Goal: Task Accomplishment & Management: Manage account settings

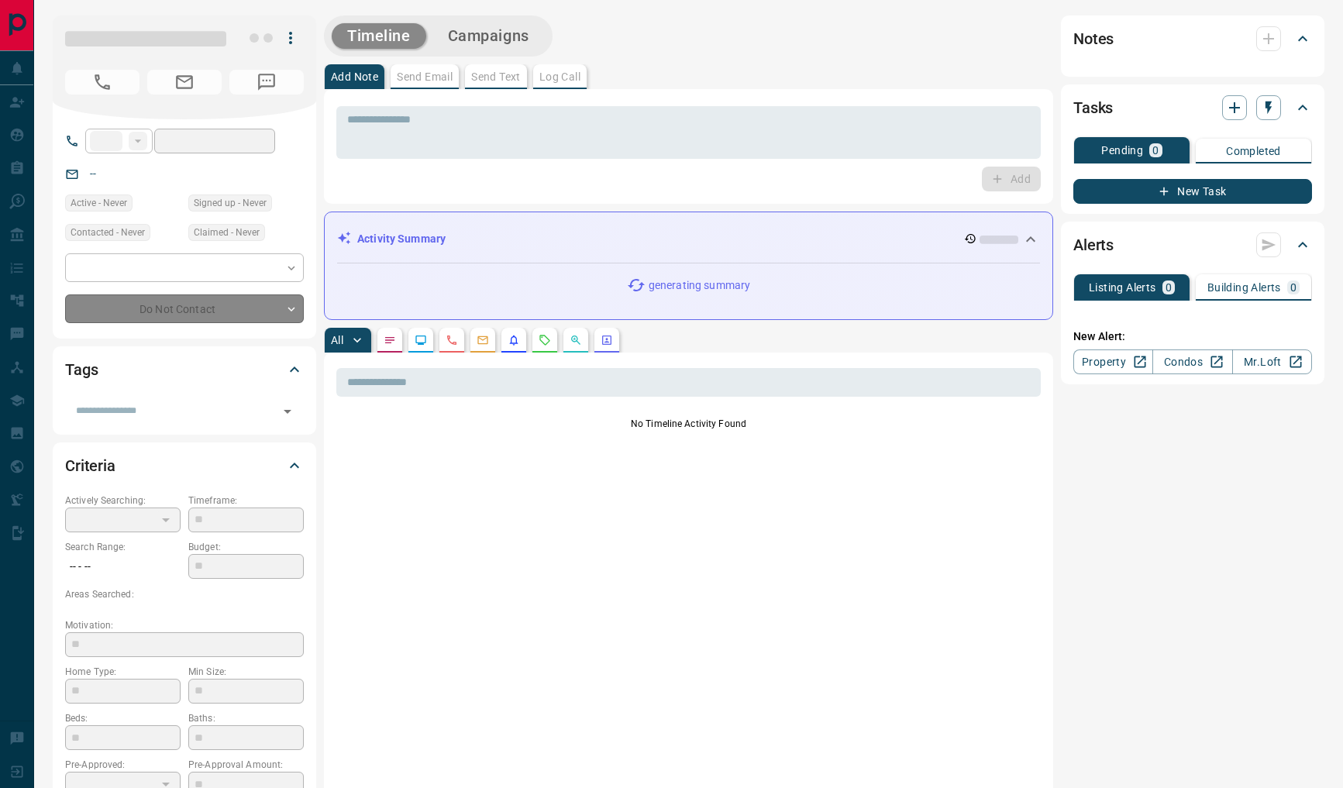
type input "**"
type input "**********"
type input "**"
type input "*******"
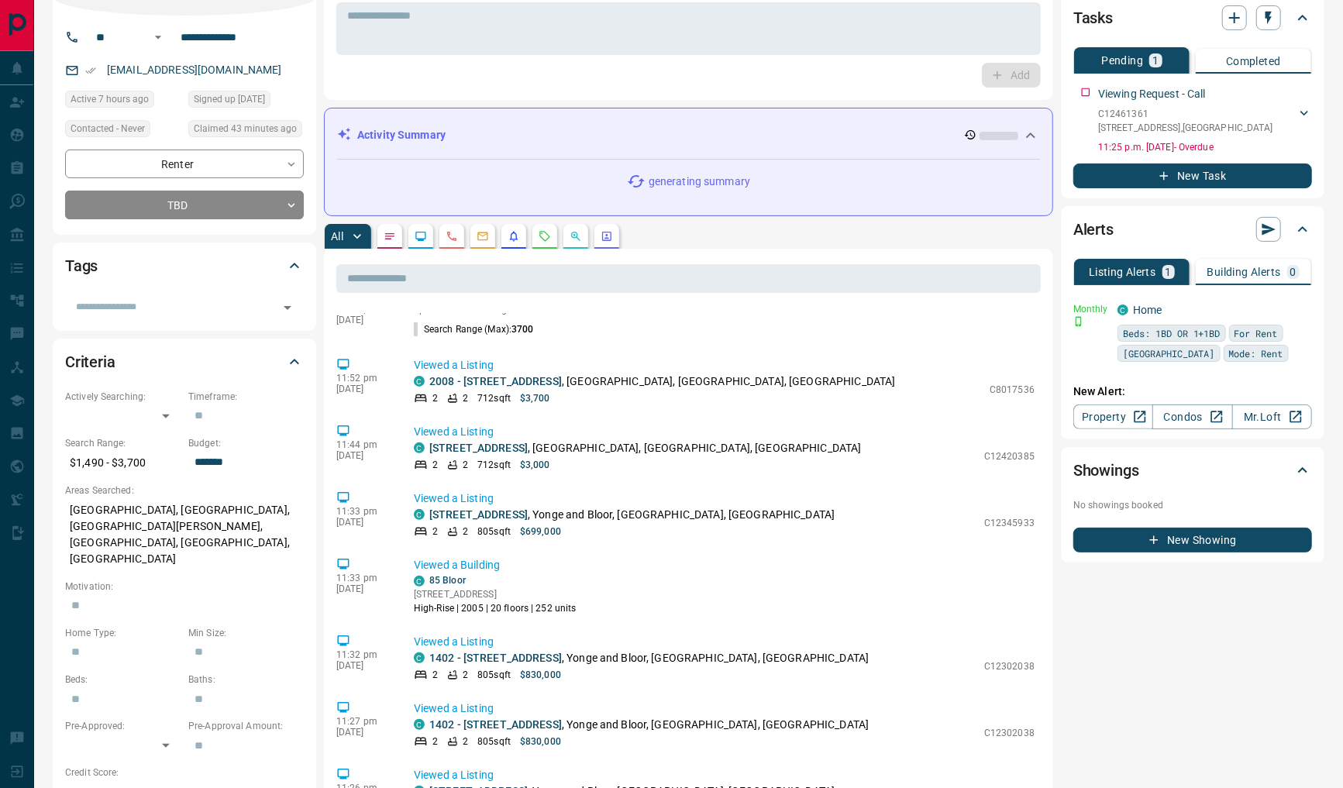
scroll to position [122, 0]
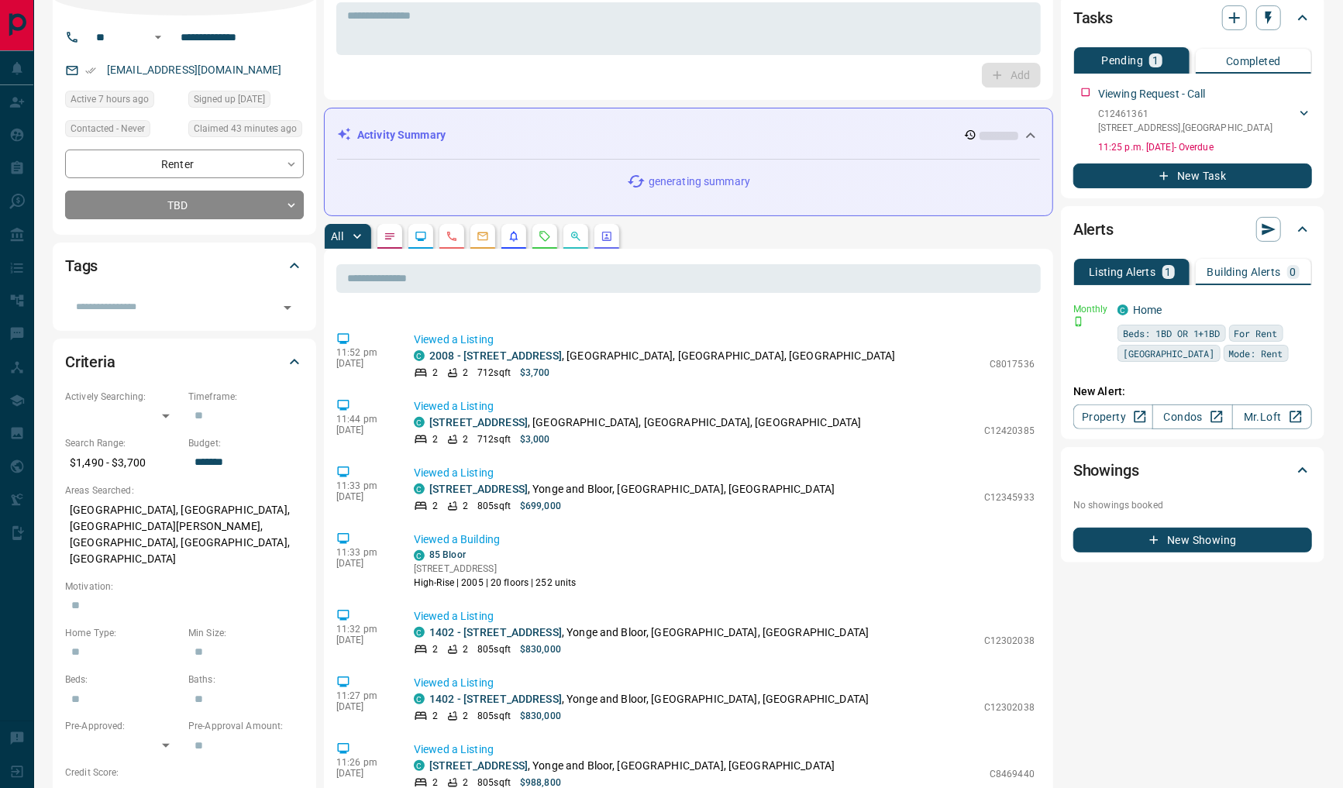
click at [391, 239] on icon "Notes" at bounding box center [390, 236] width 12 height 12
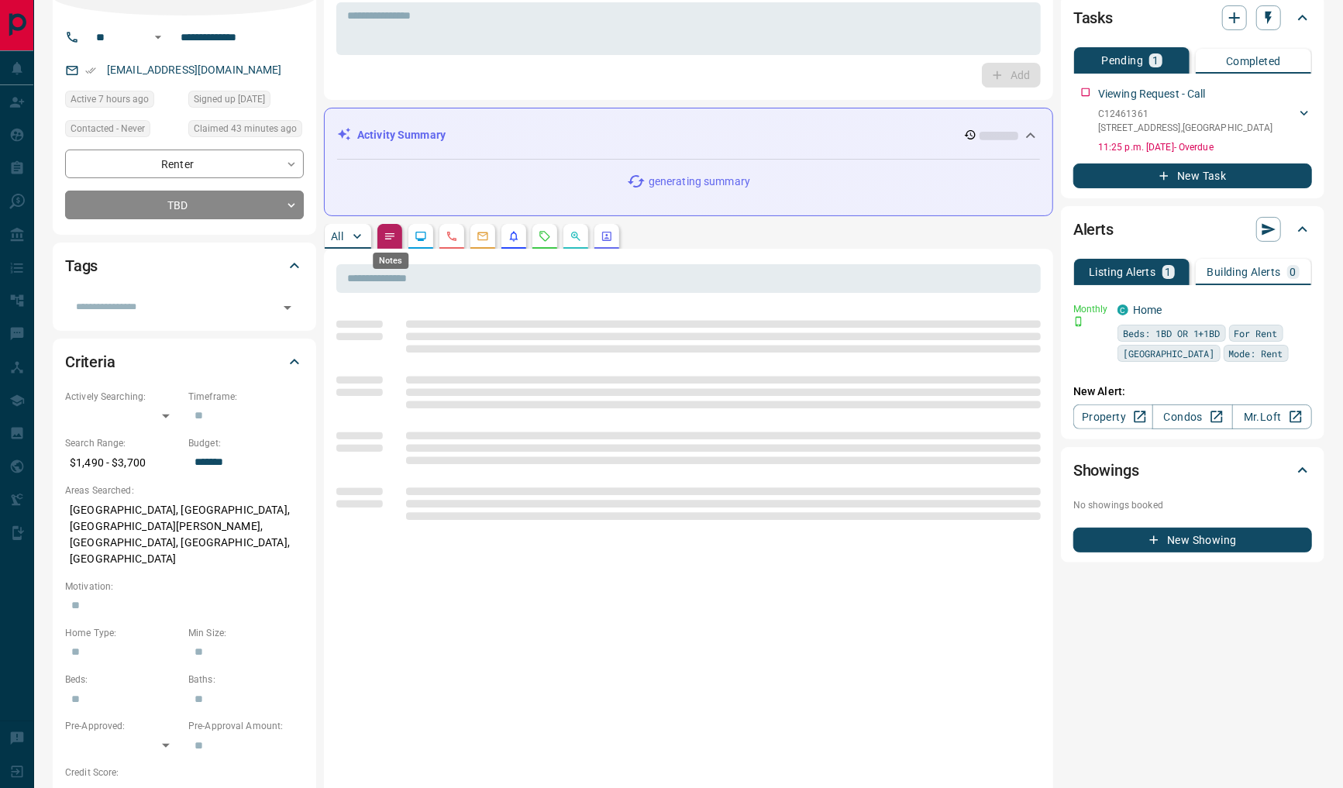
scroll to position [0, 0]
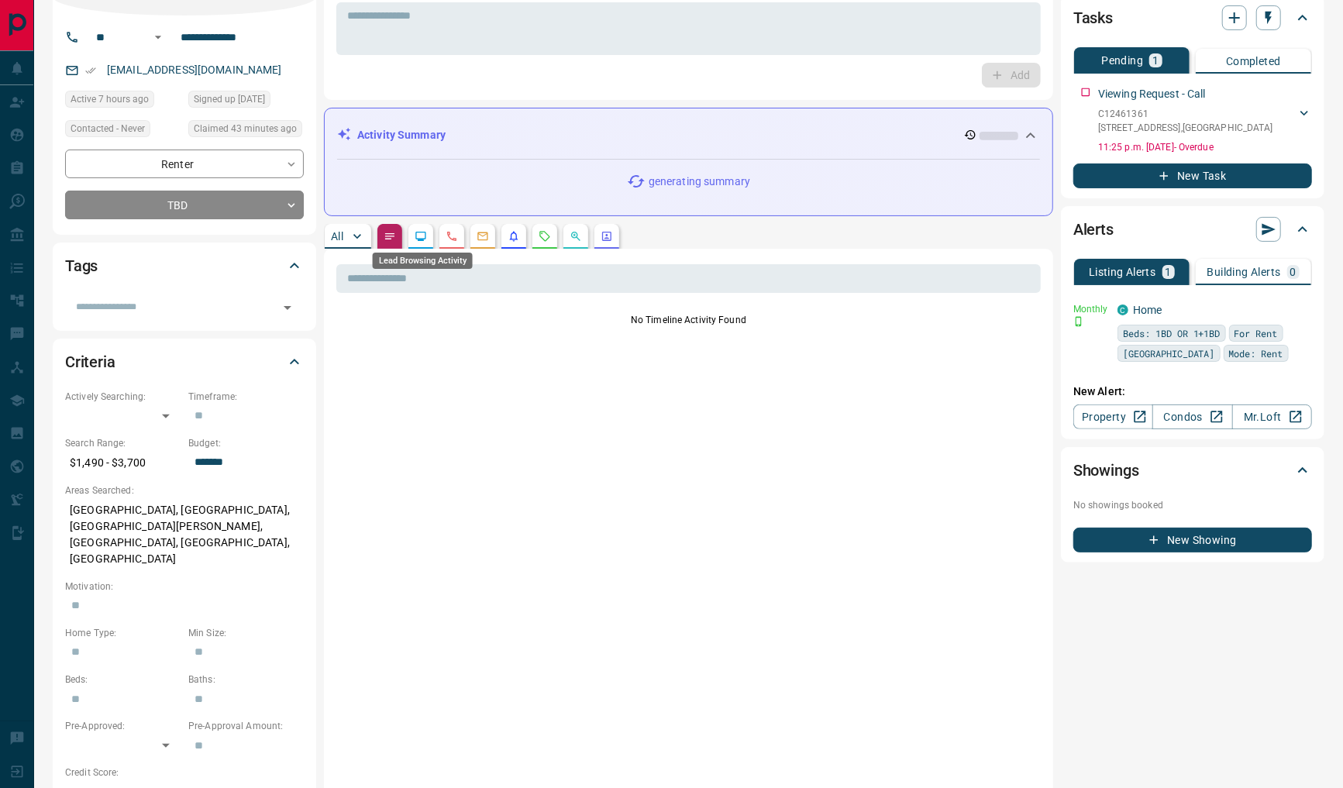
click at [420, 232] on icon "Lead Browsing Activity" at bounding box center [421, 236] width 10 height 9
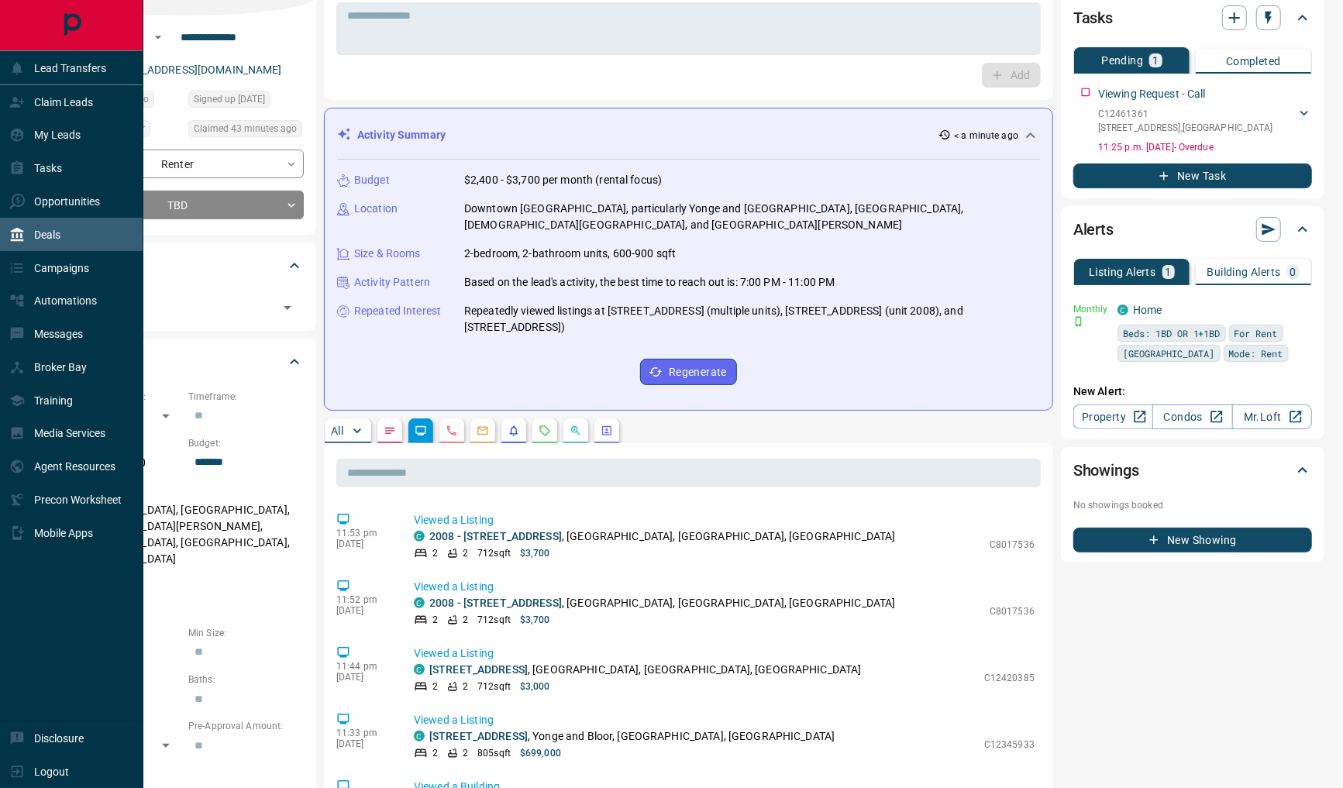
click at [32, 228] on div "Deals" at bounding box center [34, 235] width 51 height 26
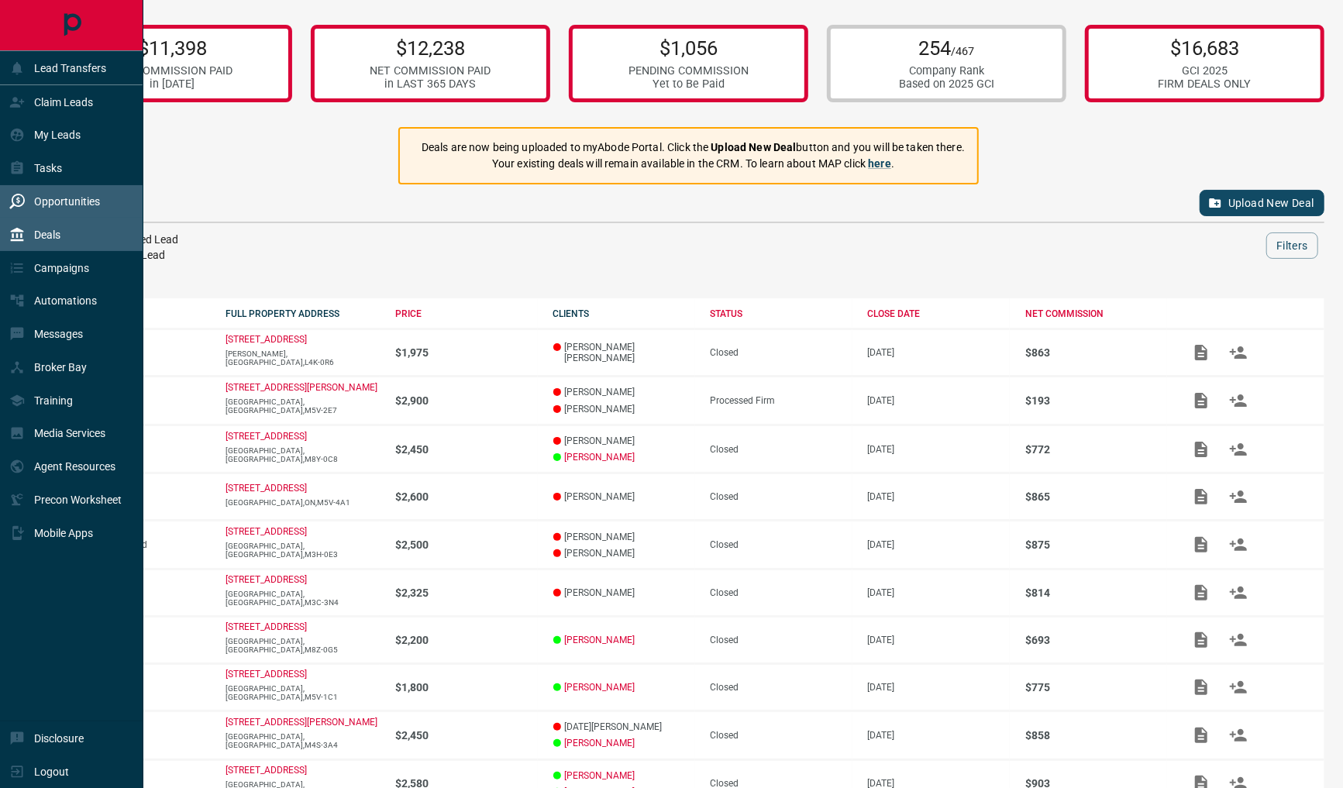
click at [49, 204] on p "Opportunities" at bounding box center [67, 201] width 66 height 12
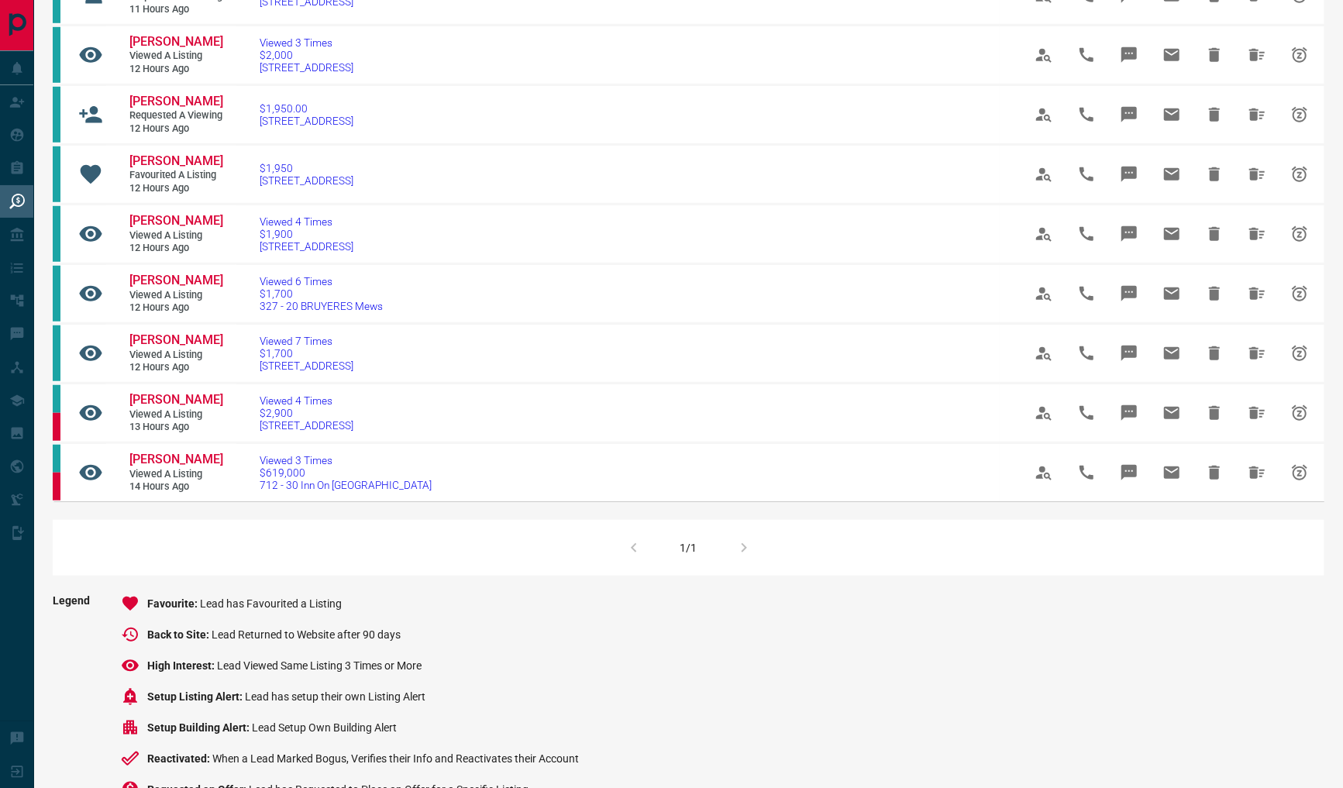
scroll to position [804, 0]
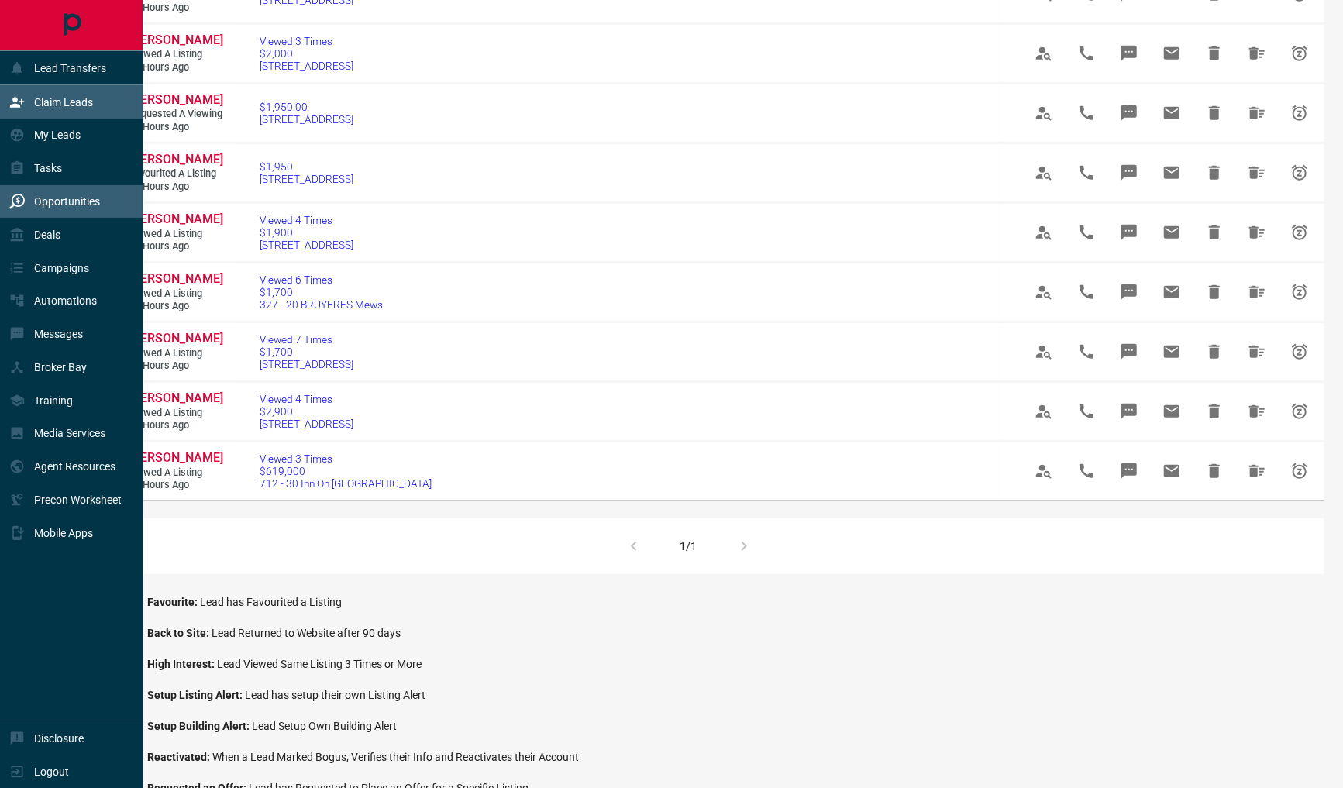
click at [23, 100] on icon at bounding box center [17, 102] width 14 height 10
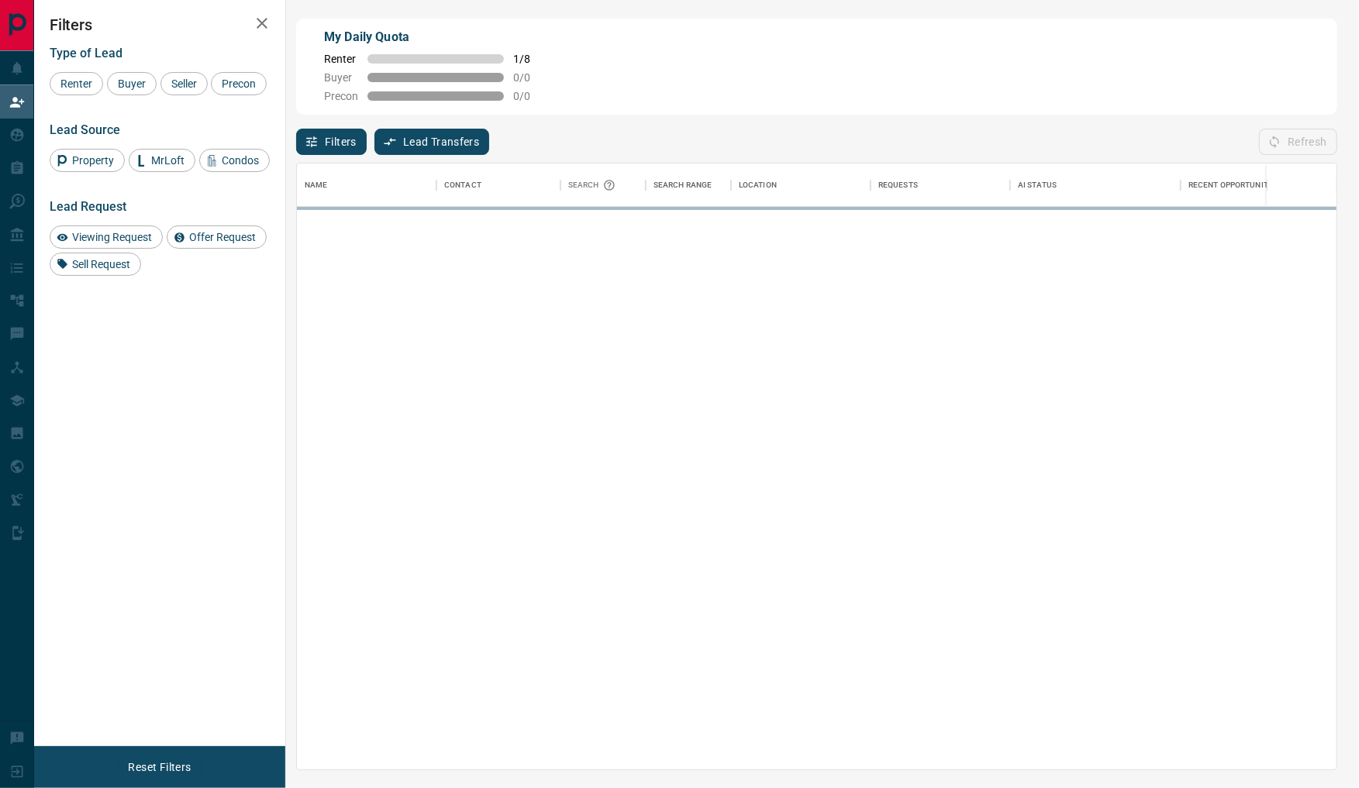
scroll to position [591, 1025]
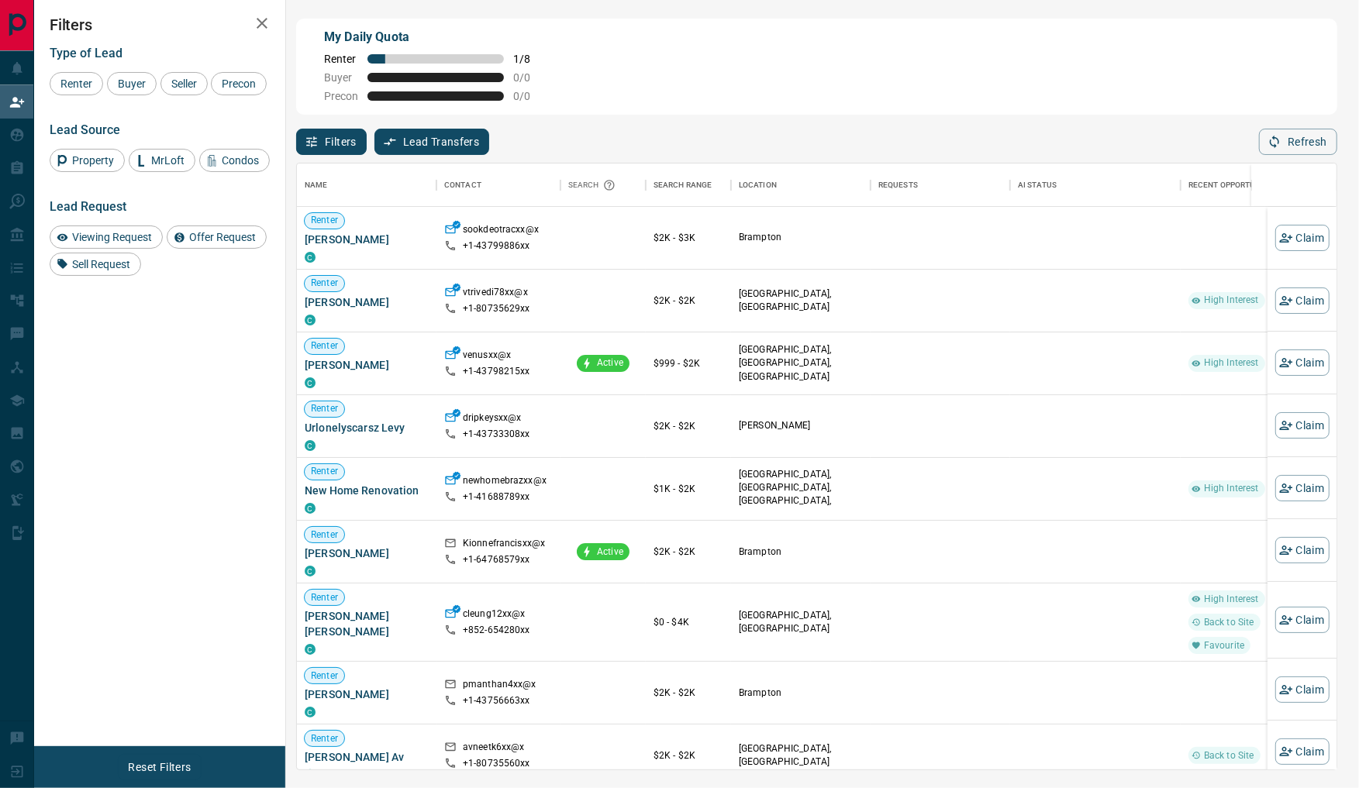
click at [264, 32] on icon "button" at bounding box center [262, 23] width 19 height 19
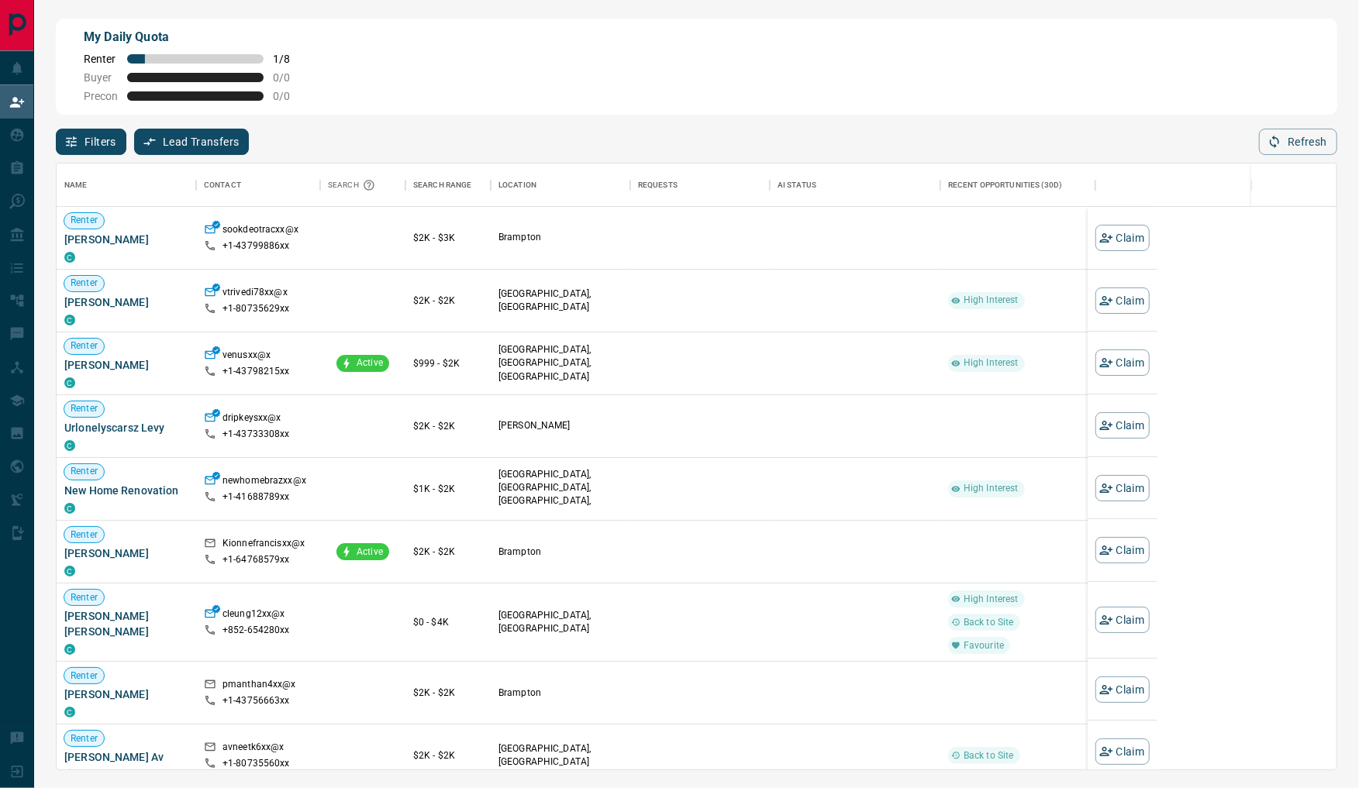
scroll to position [591, 1265]
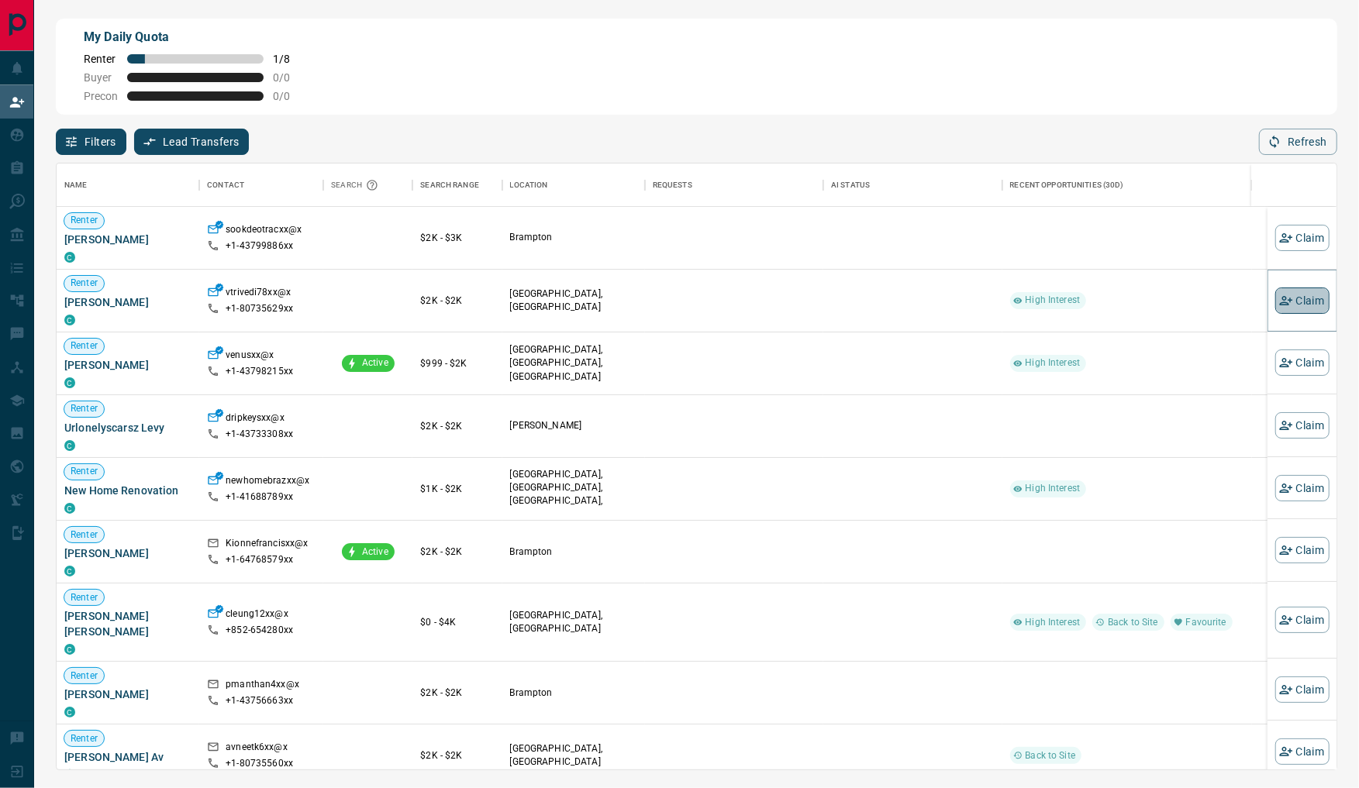
click at [1276, 295] on button "Claim" at bounding box center [1302, 301] width 54 height 26
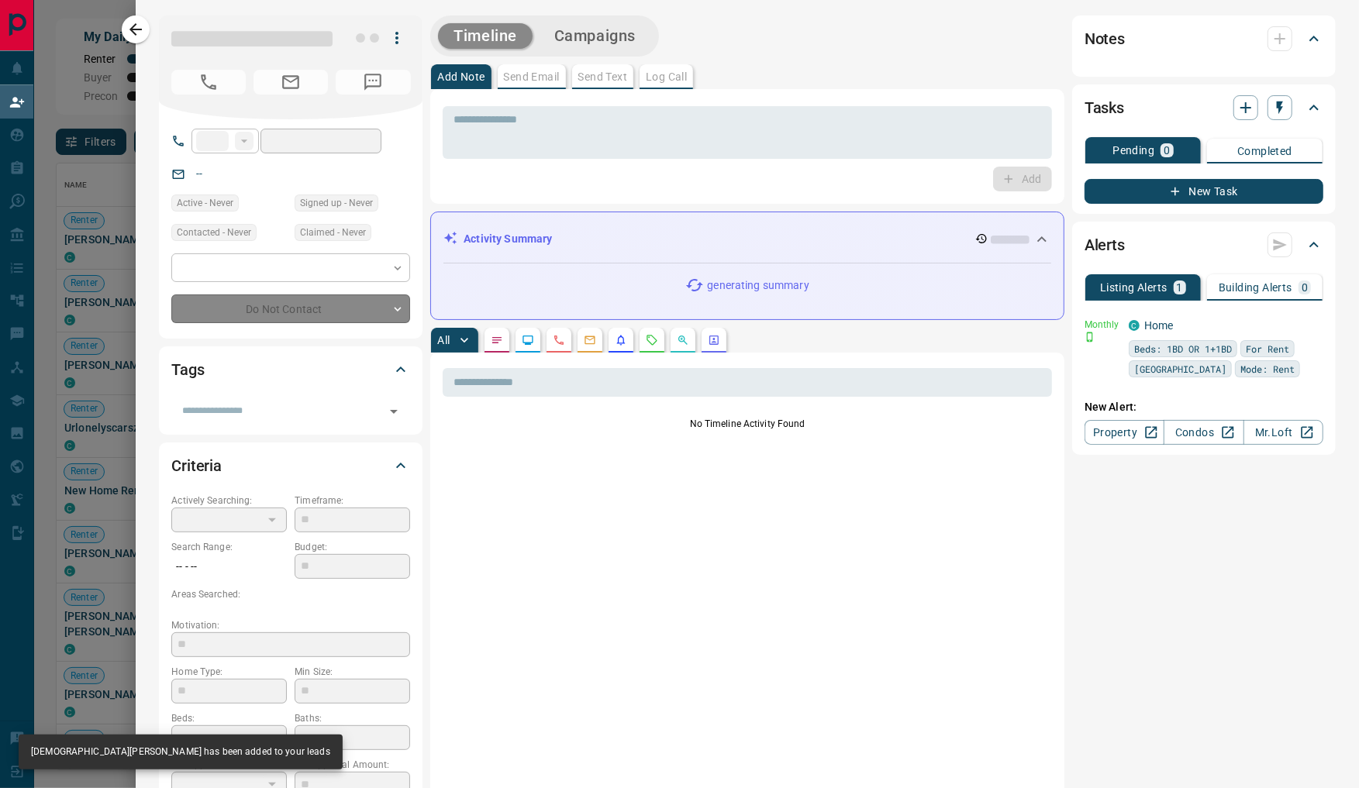
type input "**"
type input "**********"
type input "**"
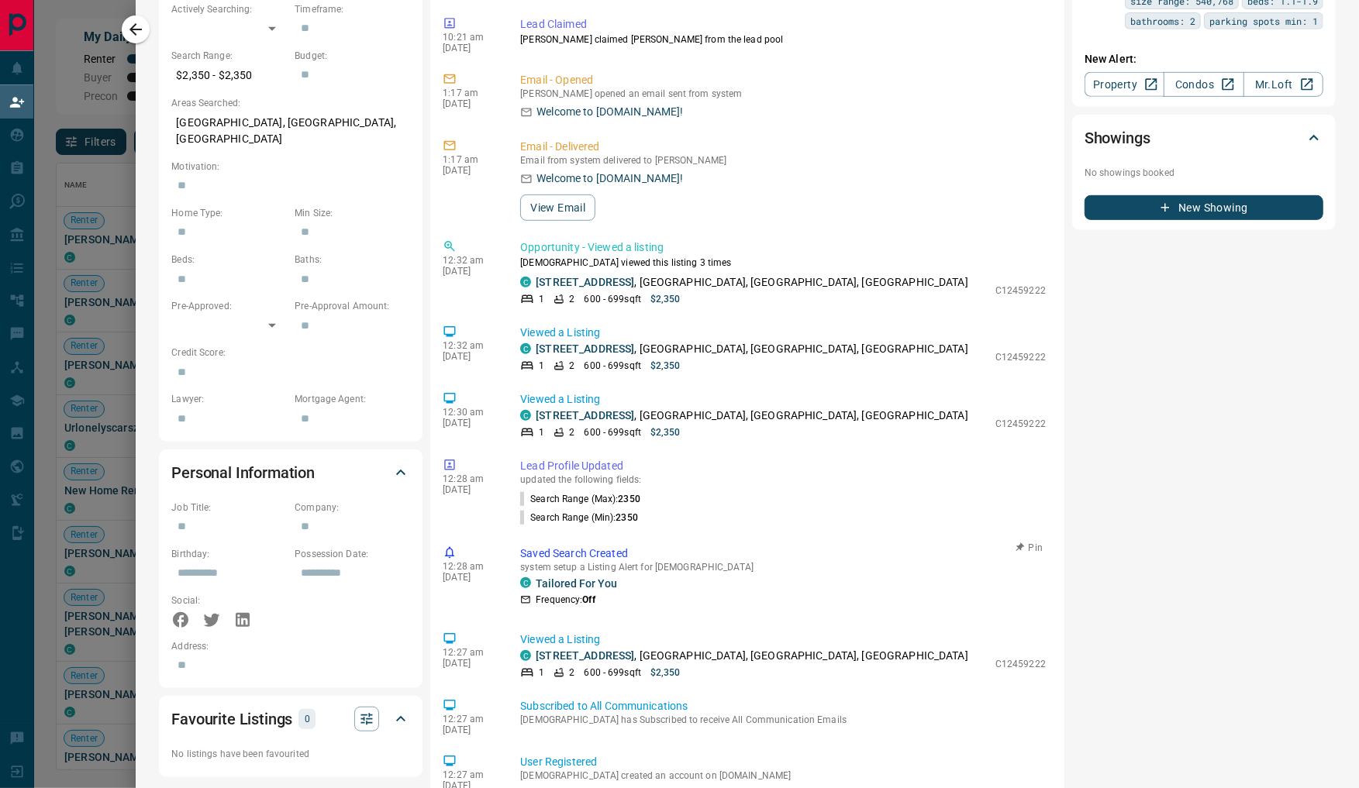
scroll to position [0, 0]
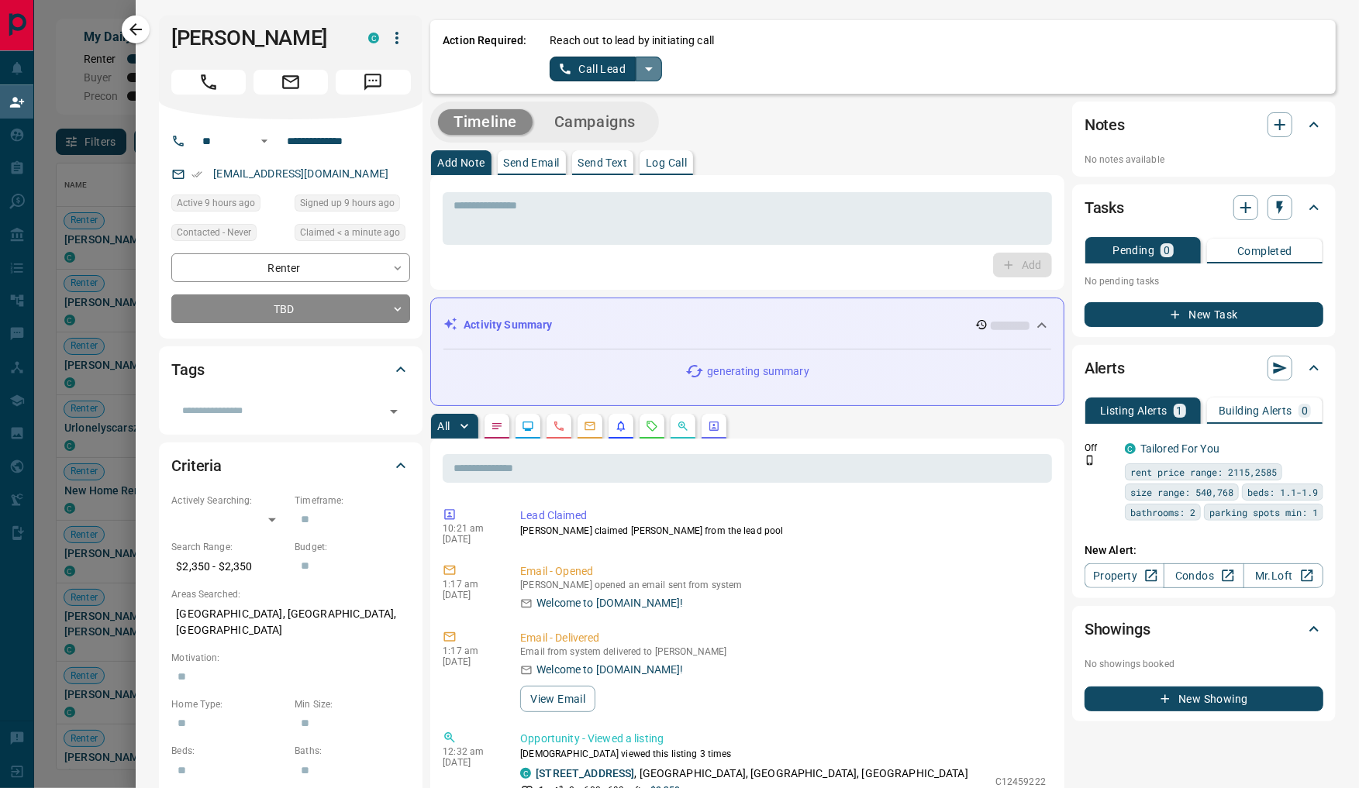
click at [654, 73] on icon "split button" at bounding box center [648, 69] width 19 height 19
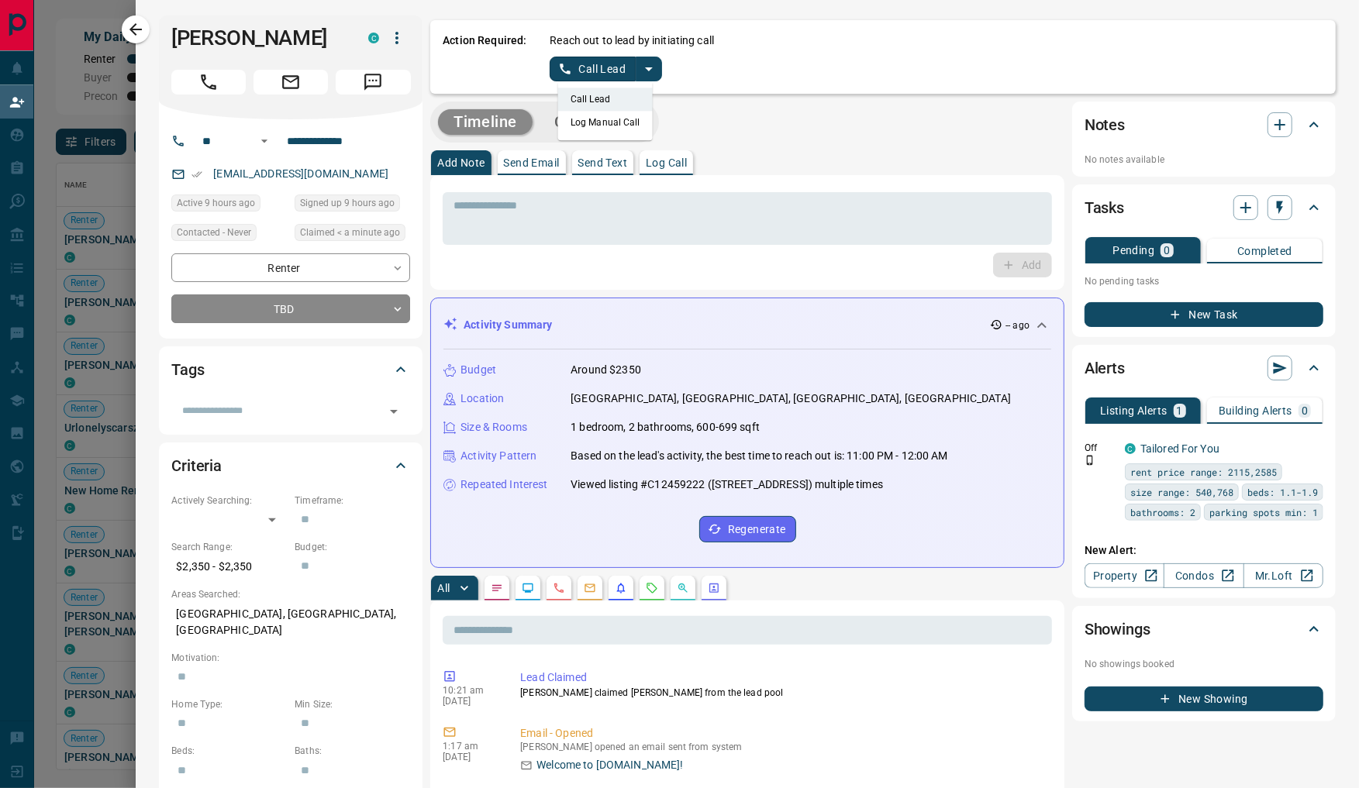
click at [599, 129] on li "Log Manual Call" at bounding box center [605, 122] width 95 height 23
click at [595, 73] on button "Log Manual Call" at bounding box center [601, 69] width 102 height 25
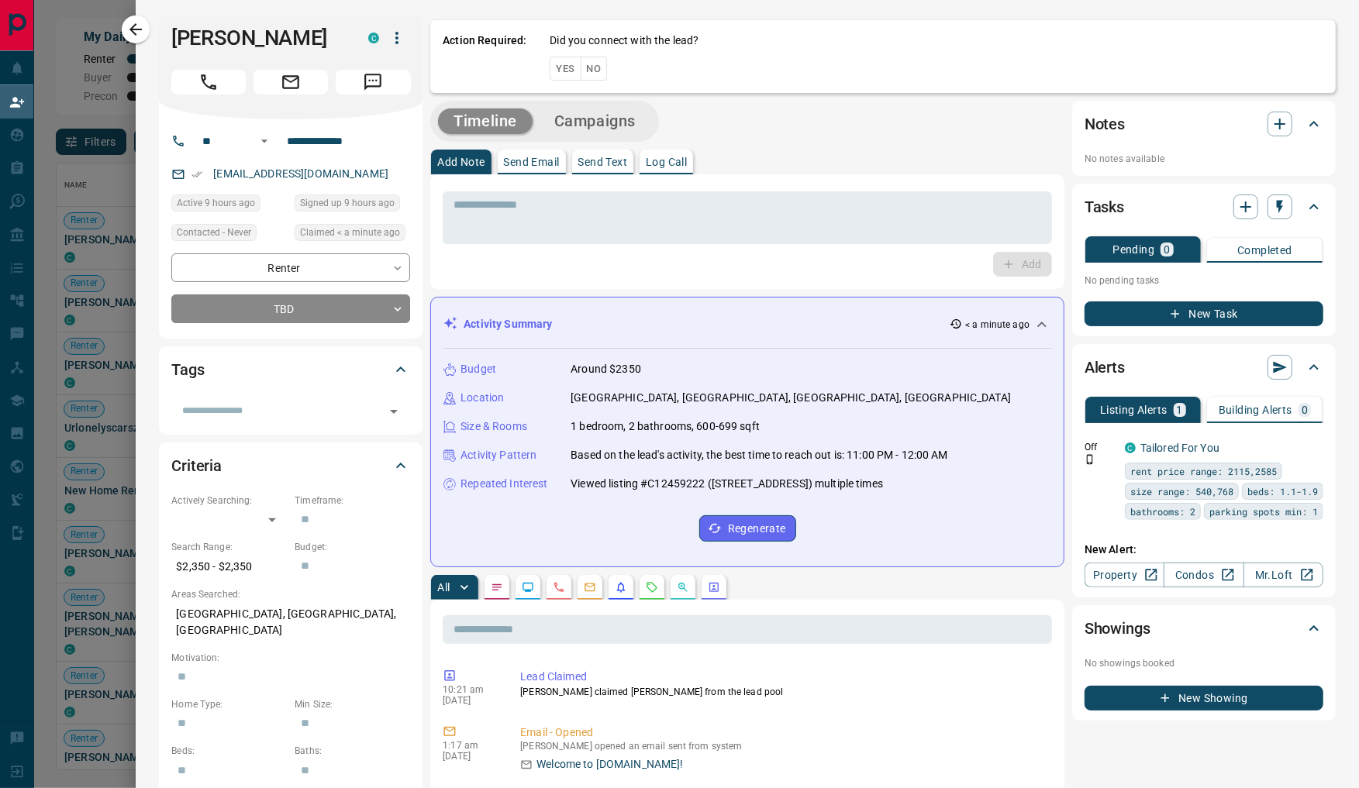
click at [558, 67] on button "Yes" at bounding box center [565, 69] width 31 height 24
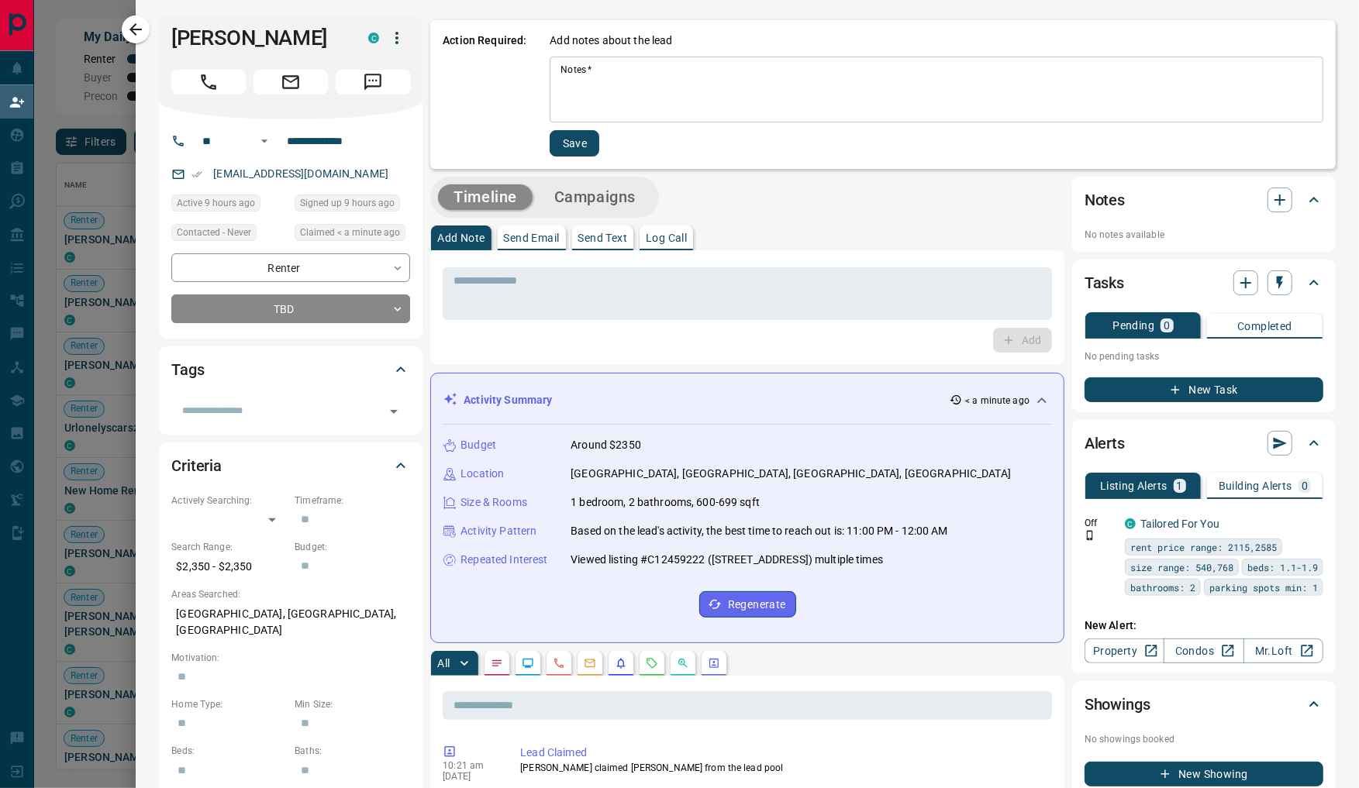
click at [587, 81] on textarea "Notes   *" at bounding box center [936, 90] width 752 height 53
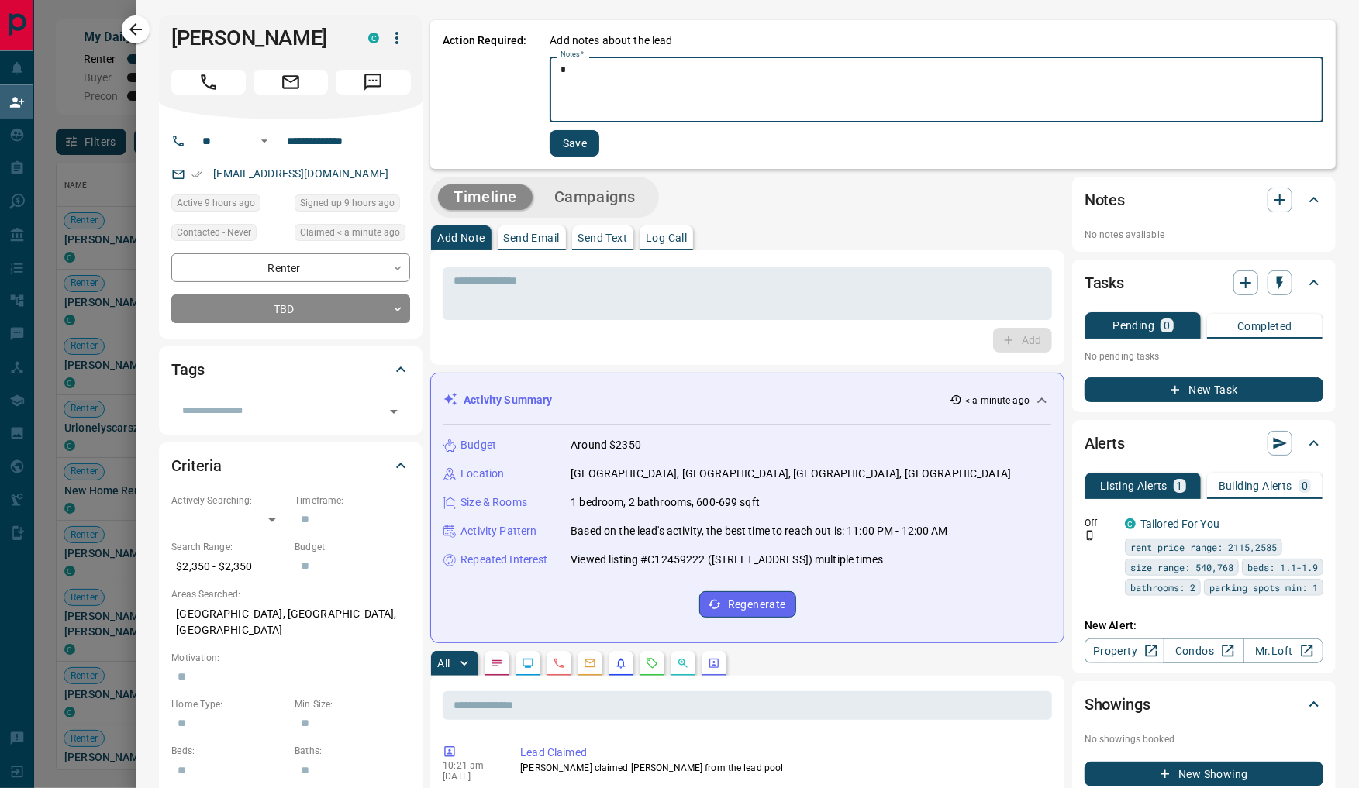
type textarea "*"
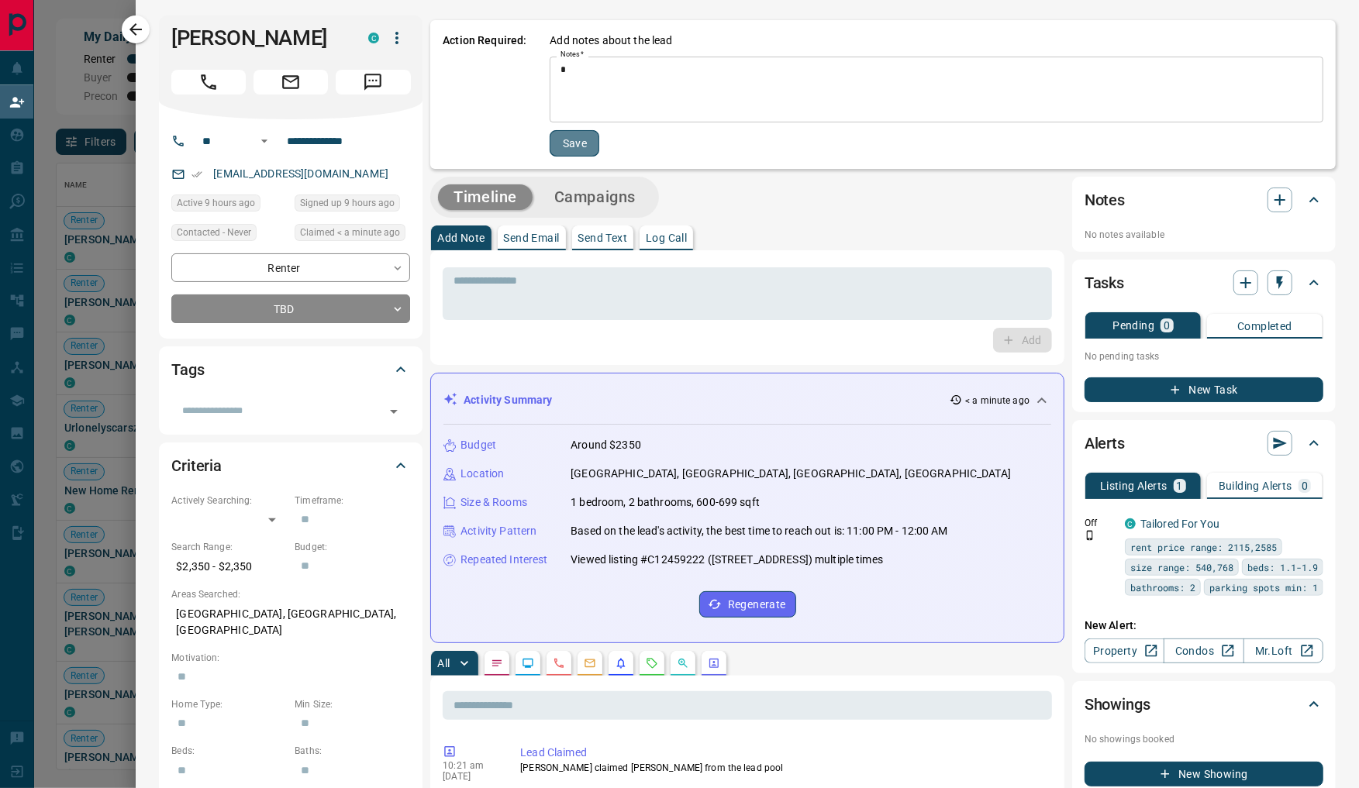
click at [586, 143] on button "Save" at bounding box center [575, 143] width 50 height 26
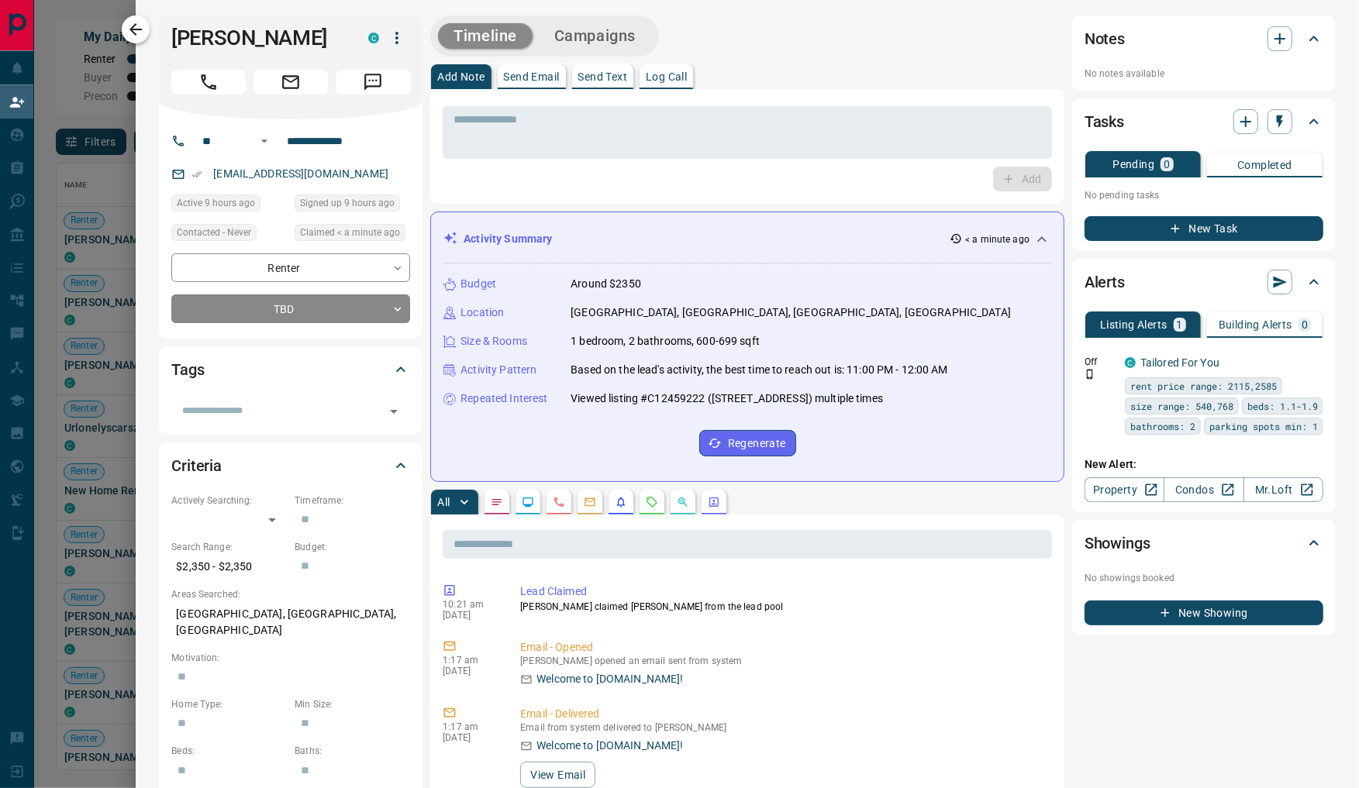
click at [133, 27] on icon "button" at bounding box center [135, 29] width 12 height 12
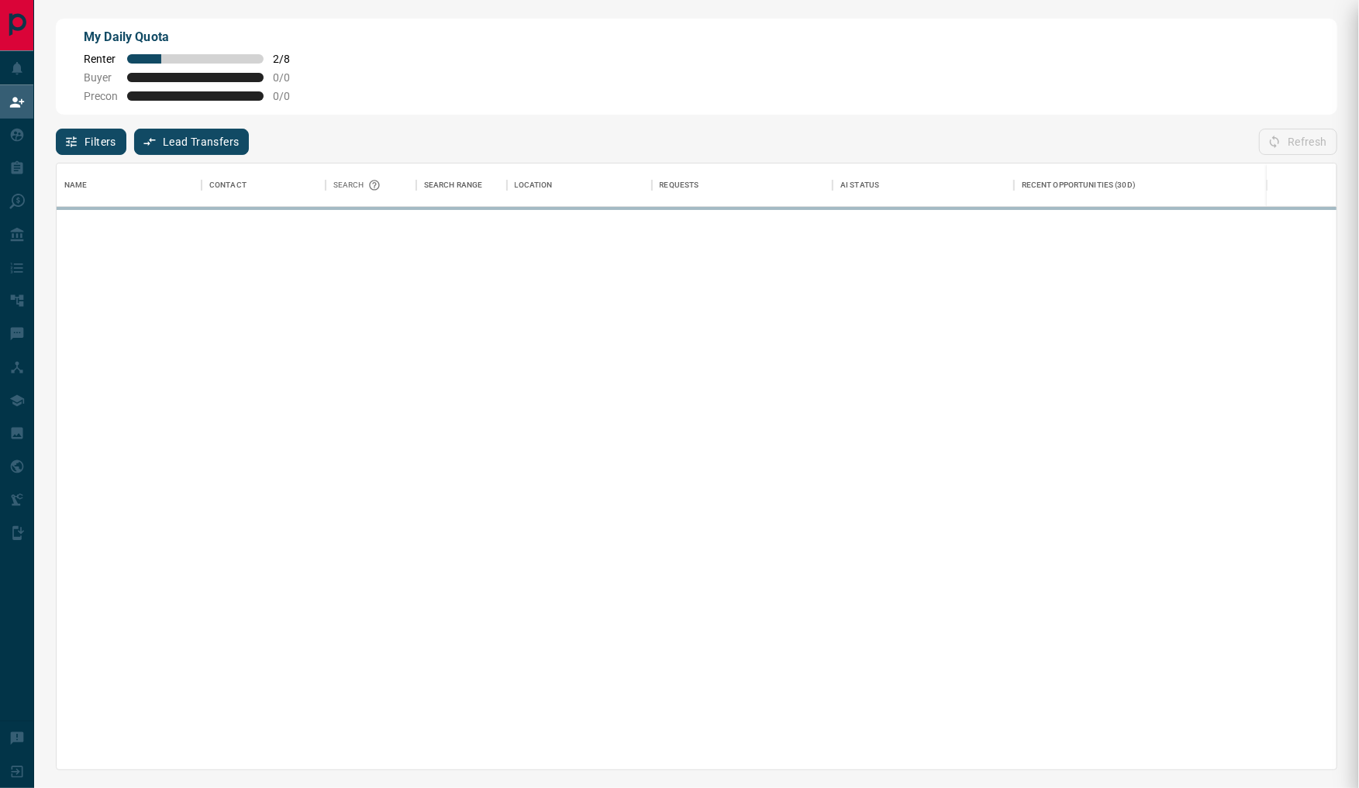
scroll to position [591, 1265]
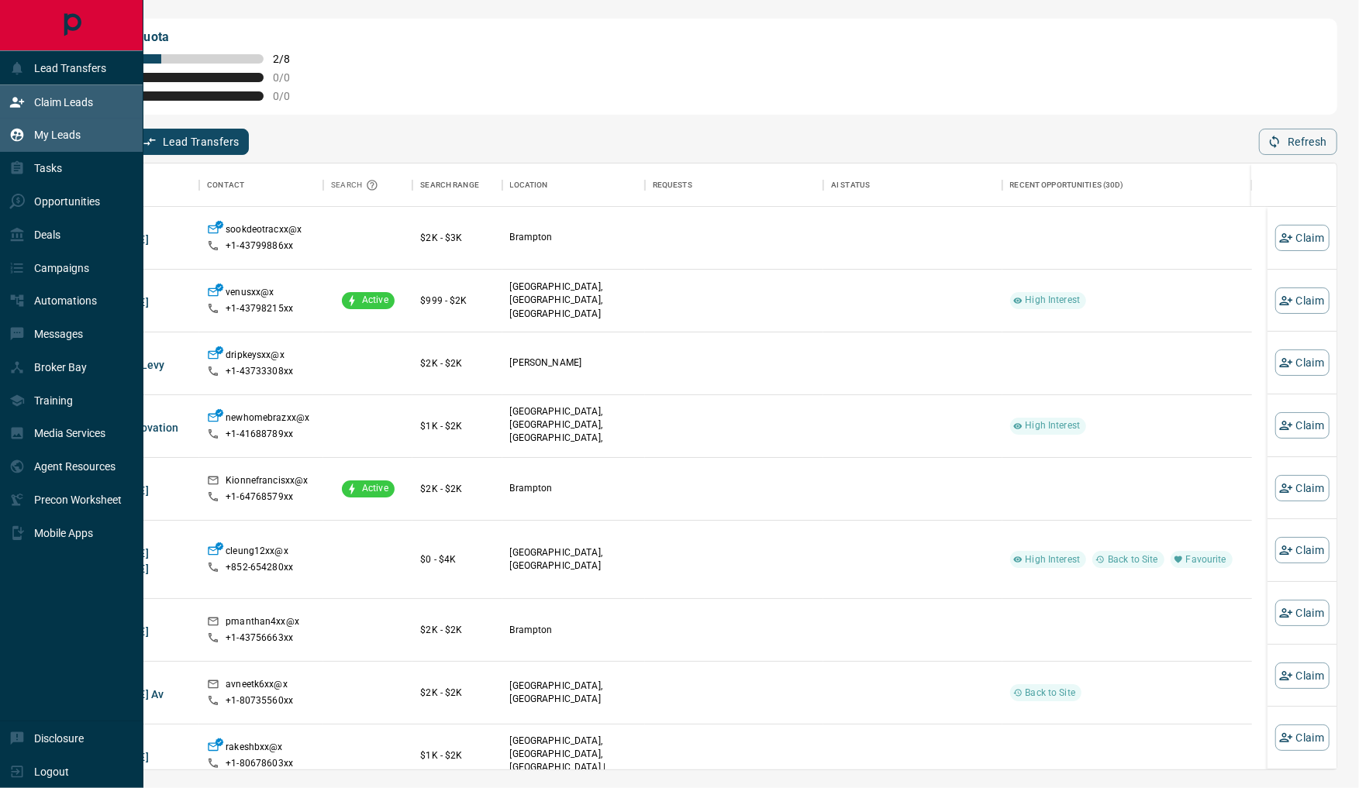
click at [53, 140] on p "My Leads" at bounding box center [57, 135] width 47 height 12
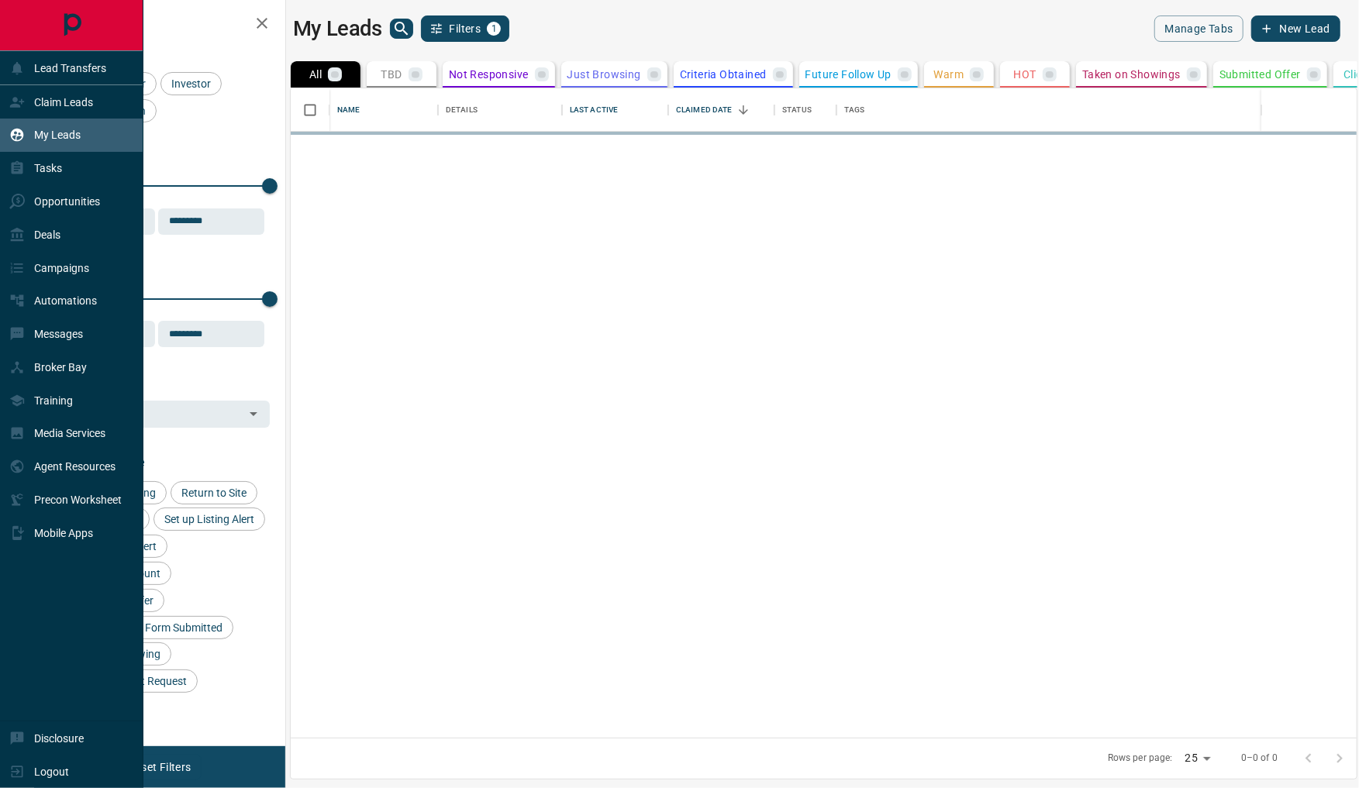
scroll to position [635, 1051]
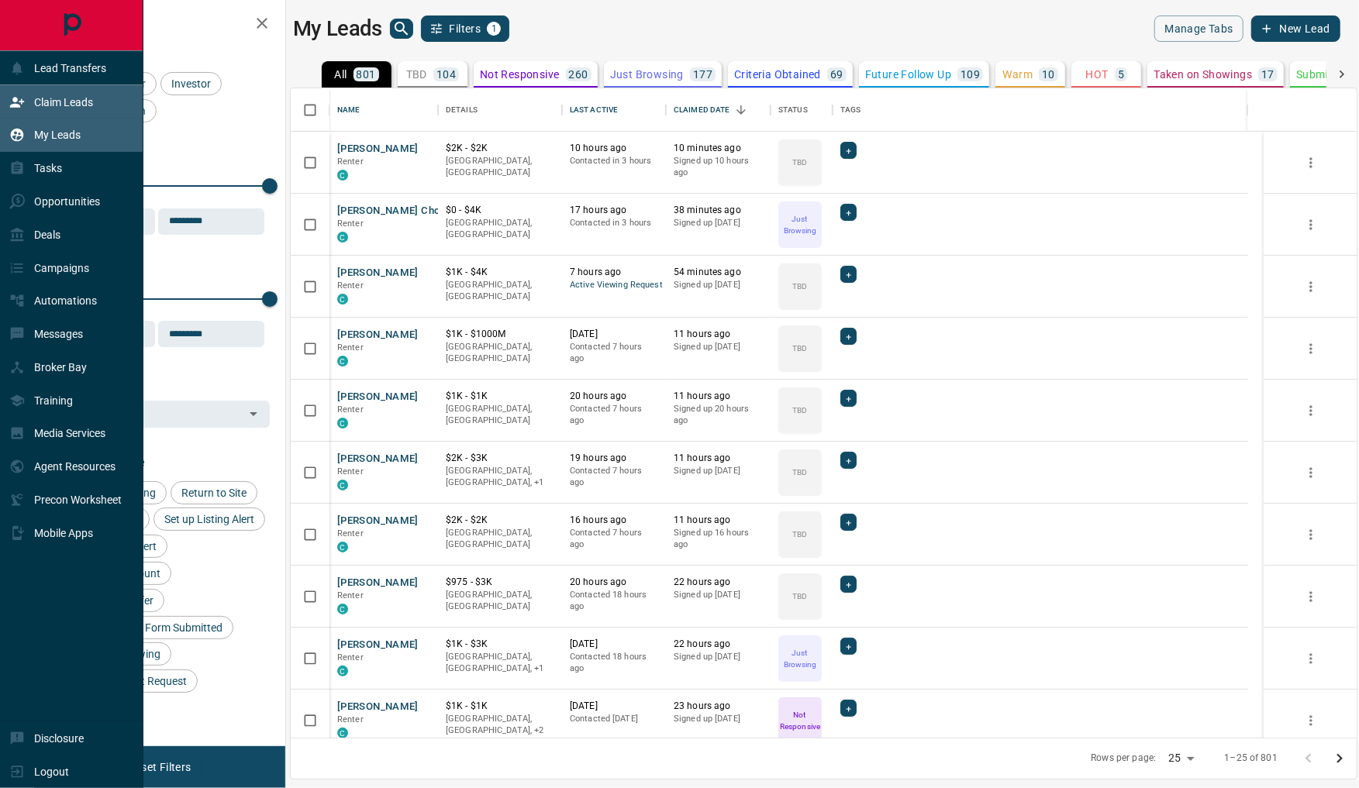
click at [50, 114] on div "Claim Leads" at bounding box center [51, 102] width 84 height 26
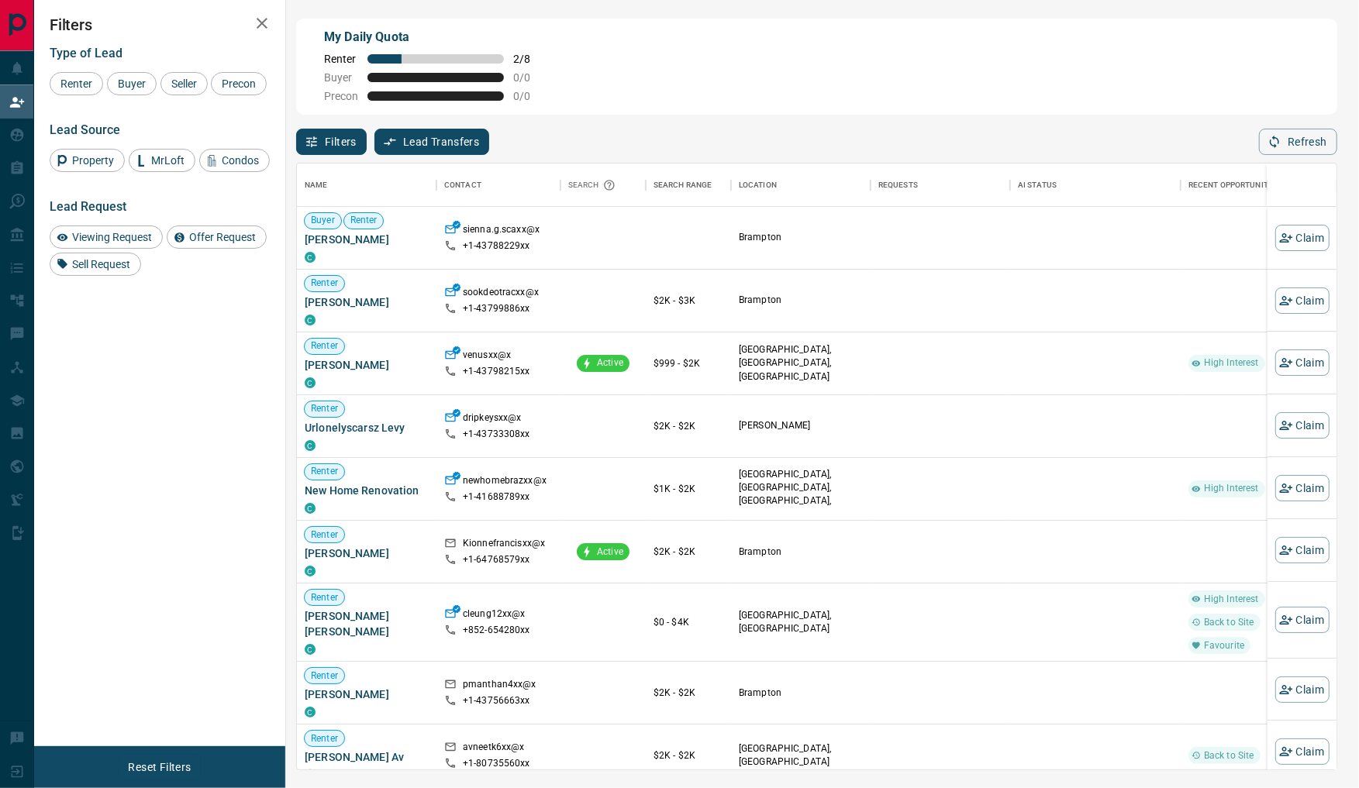
scroll to position [606, 1040]
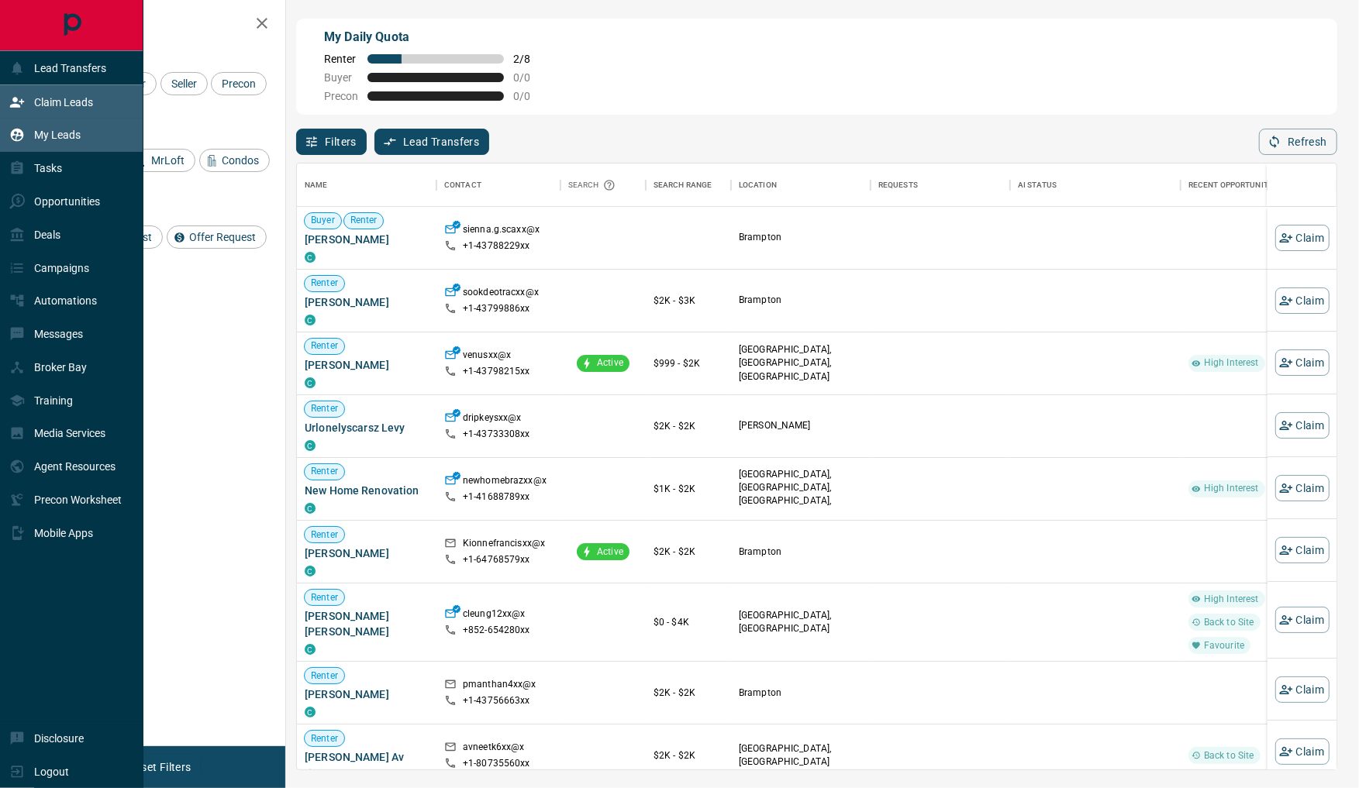
click at [29, 134] on div "My Leads" at bounding box center [44, 135] width 71 height 26
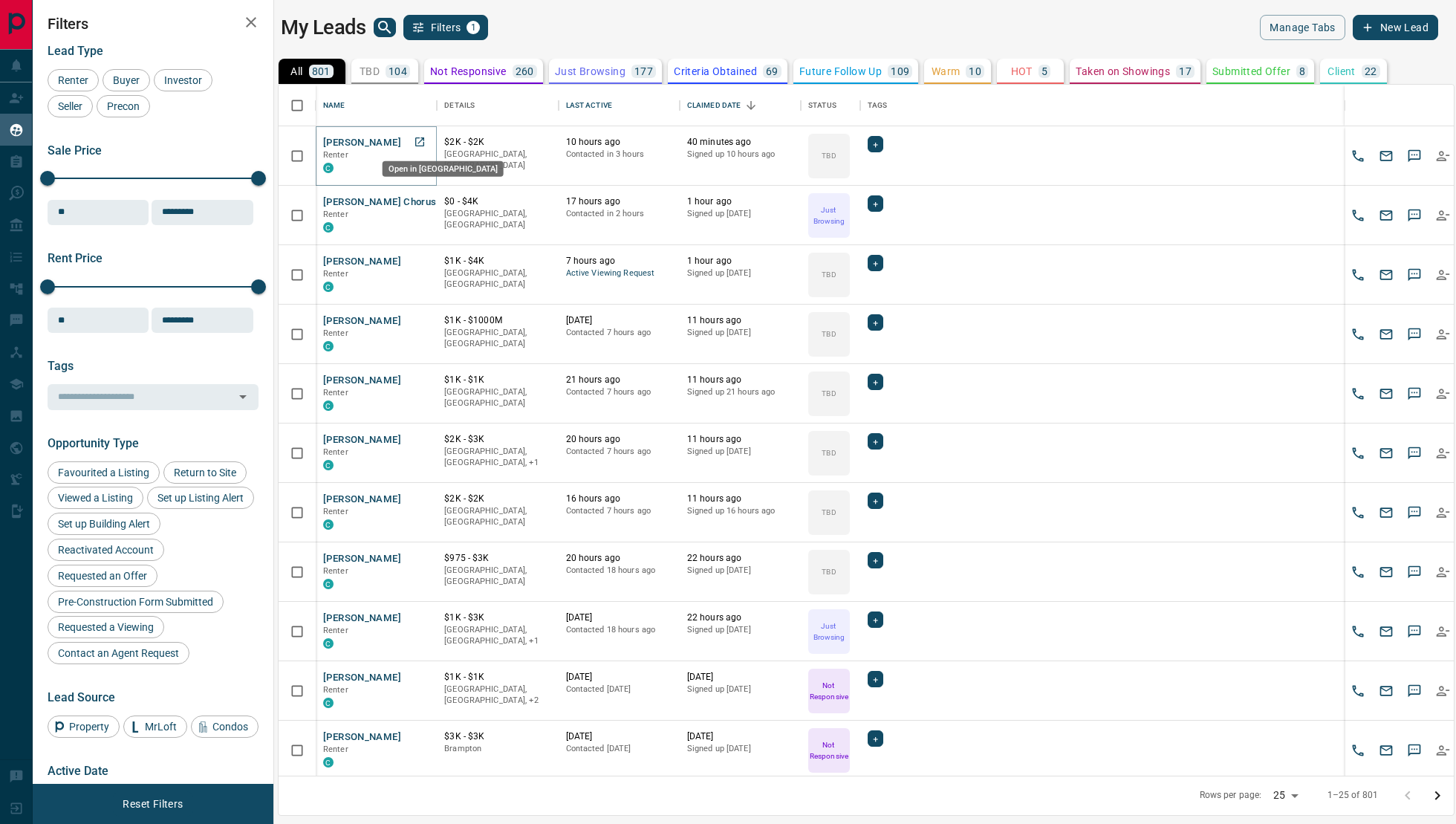
click at [421, 144] on icon "Open in New Tab" at bounding box center [419, 141] width 9 height 9
click at [421, 196] on icon "Open in New Tab" at bounding box center [420, 201] width 12 height 11
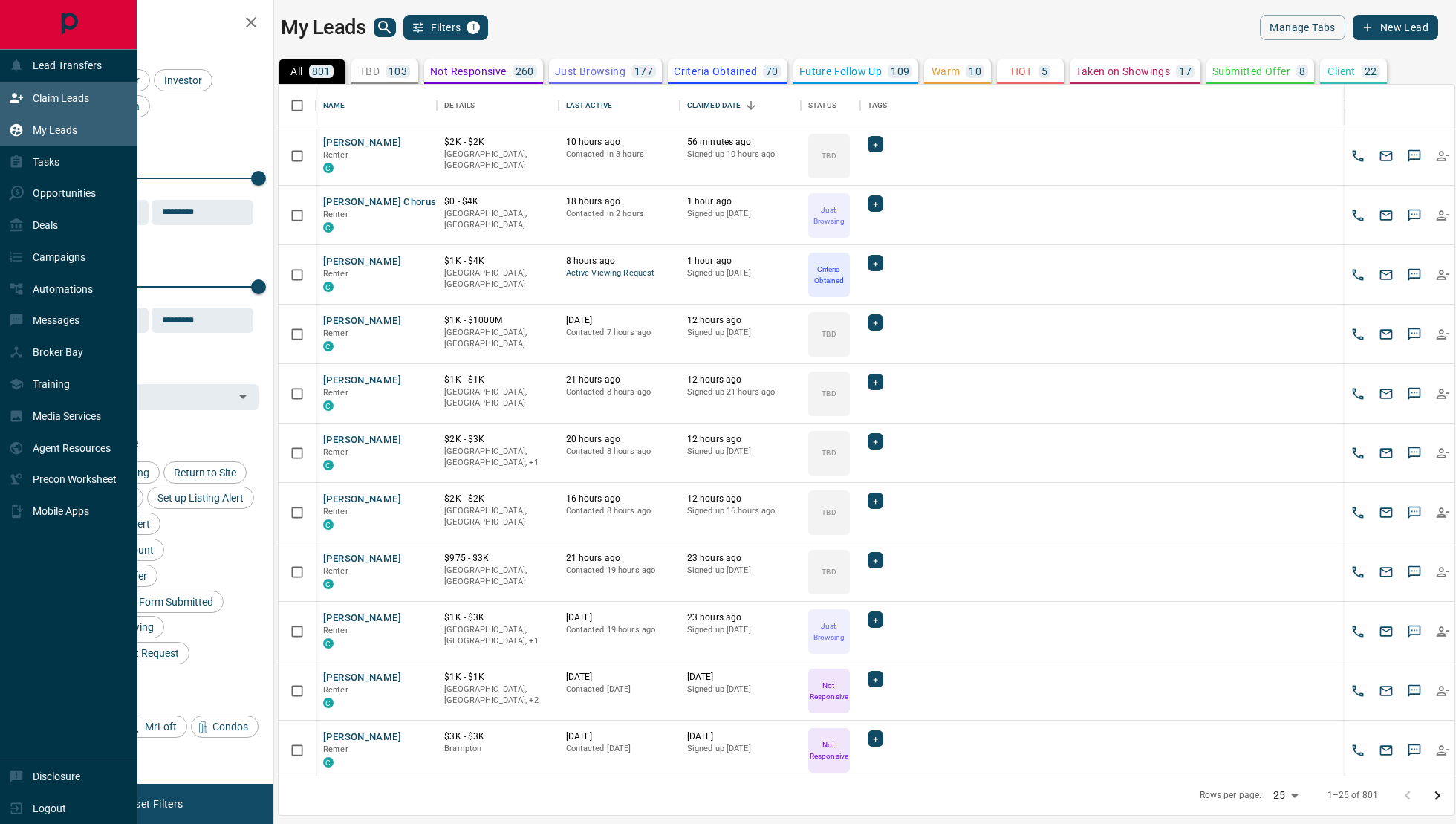
click at [28, 96] on div "Claim Leads" at bounding box center [49, 99] width 81 height 25
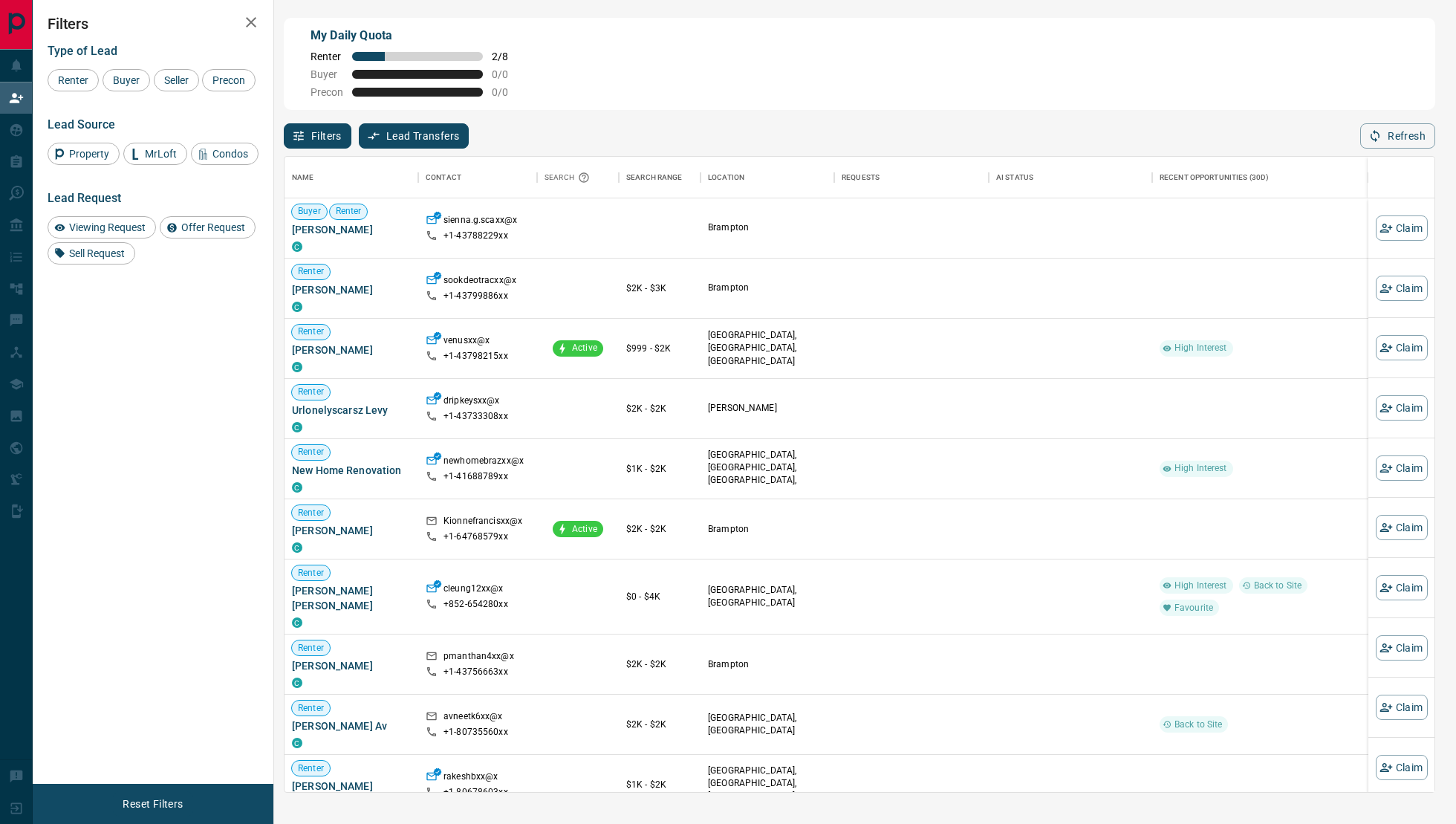
scroll to position [635, 1150]
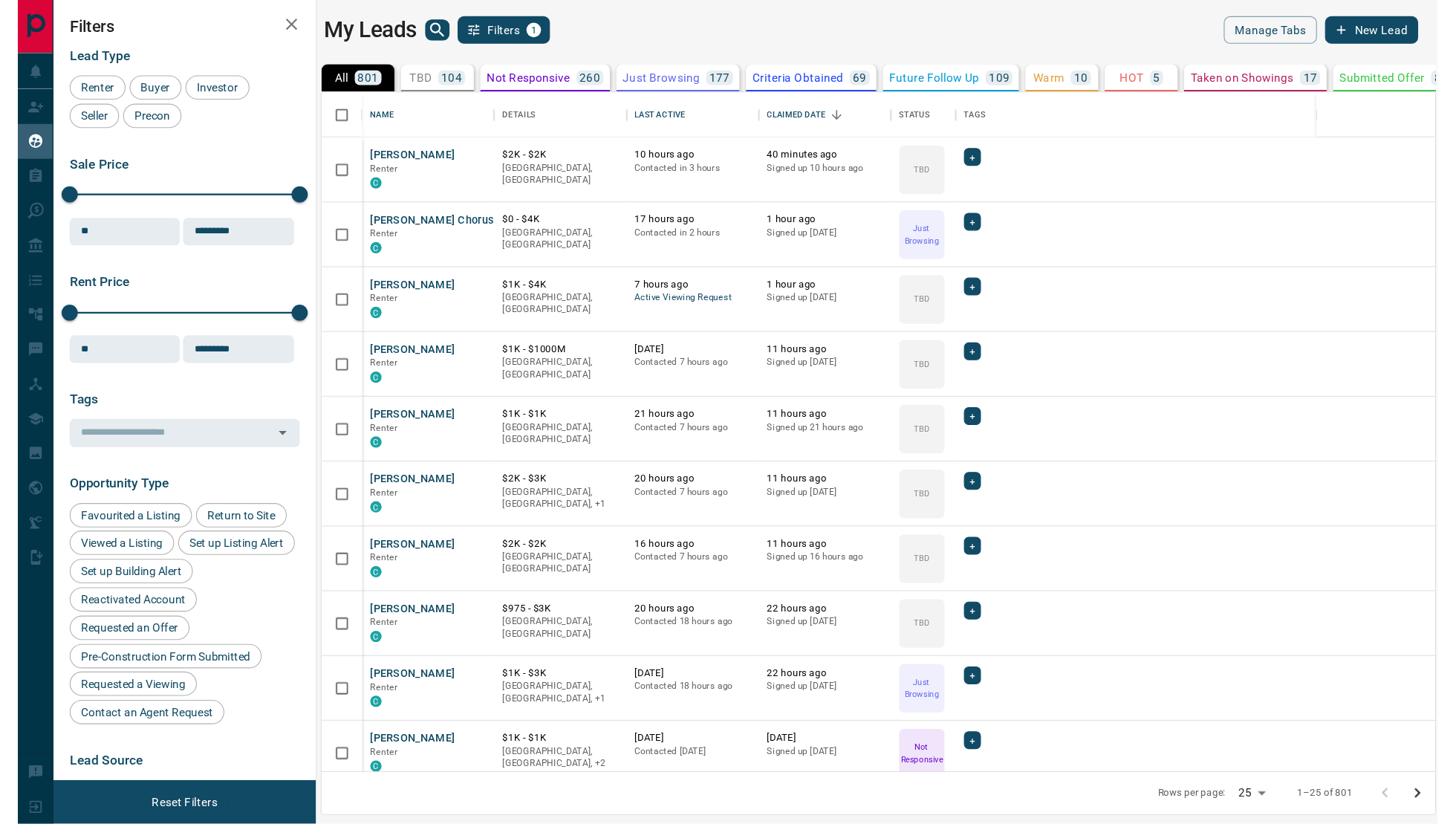
scroll to position [692, 1175]
